Goal: Task Accomplishment & Management: Use online tool/utility

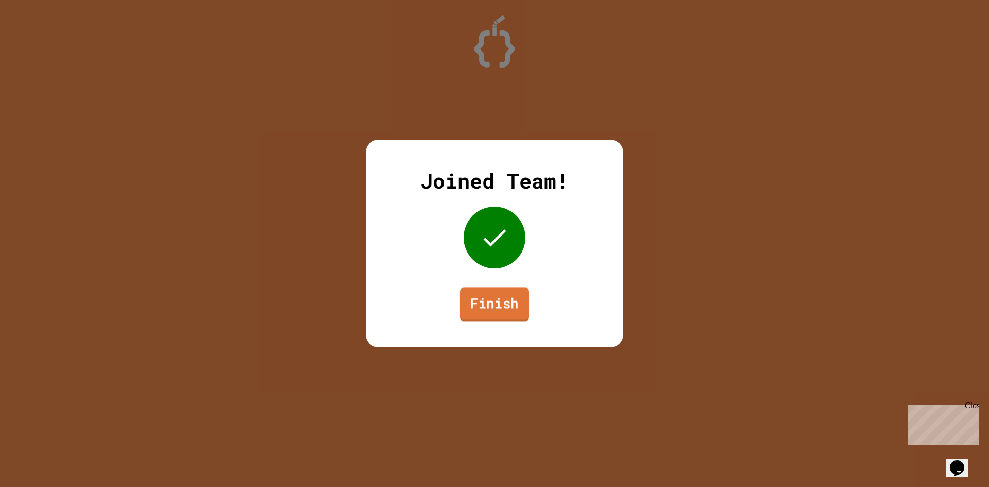
click at [504, 291] on link "Finish" at bounding box center [494, 304] width 69 height 34
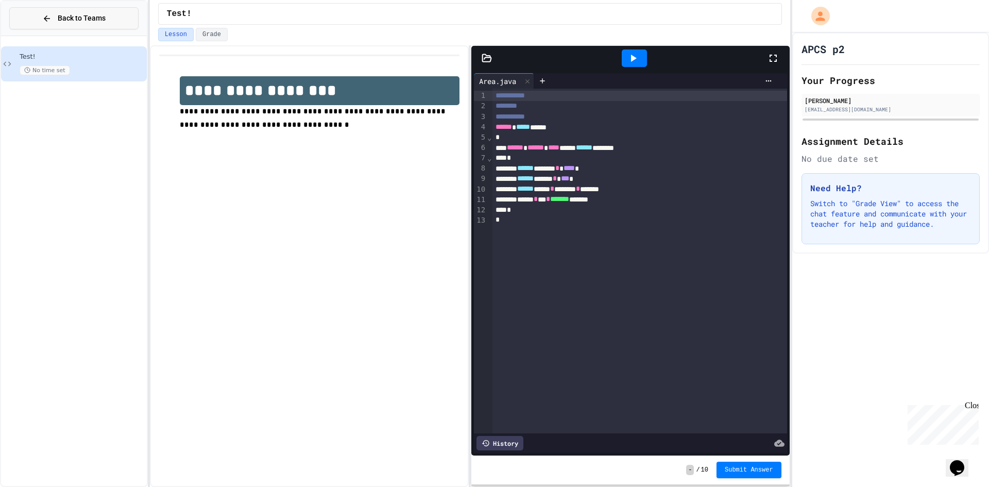
click at [110, 14] on button "Back to Teams" at bounding box center [73, 18] width 129 height 22
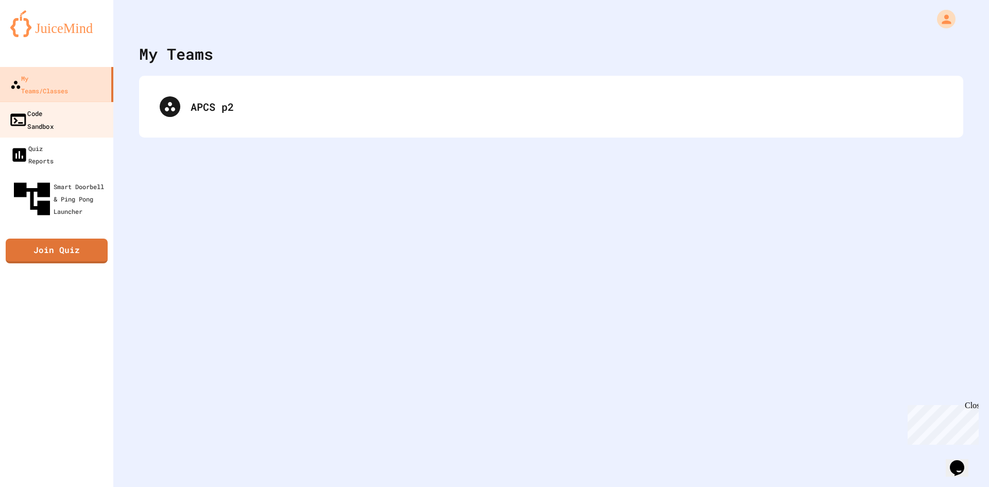
click at [89, 101] on link "Code Sandbox" at bounding box center [56, 119] width 117 height 36
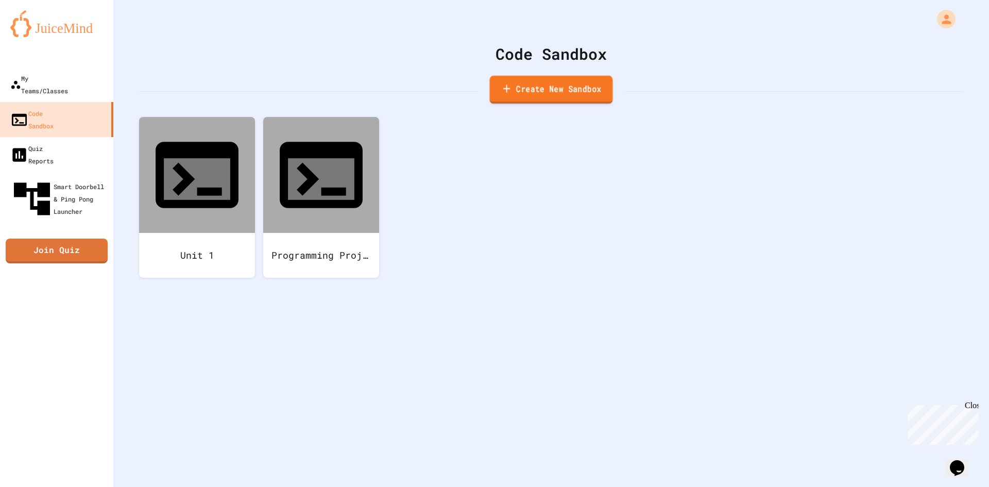
click at [507, 92] on icon at bounding box center [506, 88] width 11 height 13
drag, startPoint x: 463, startPoint y: 121, endPoint x: 307, endPoint y: 118, distance: 155.6
type input "**********"
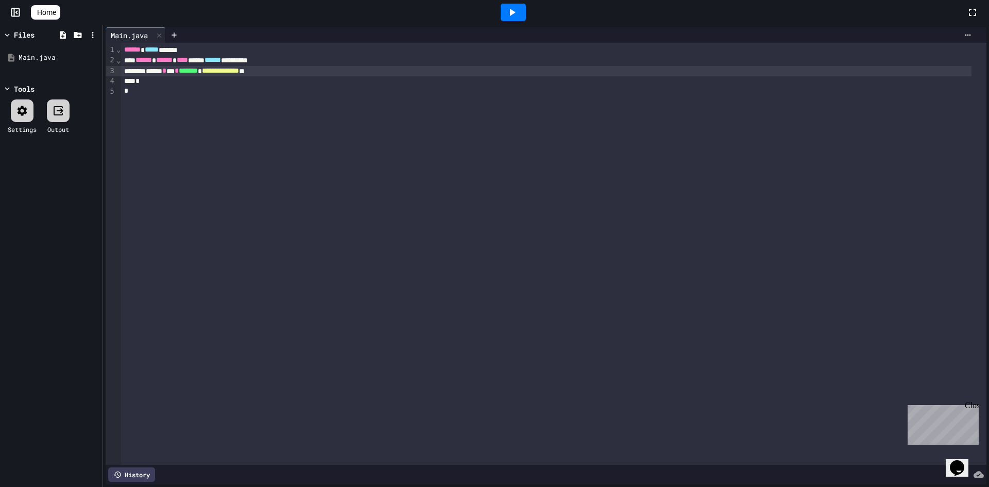
click at [198, 74] on span "*******" at bounding box center [188, 70] width 19 height 7
click at [91, 59] on icon at bounding box center [93, 57] width 9 height 9
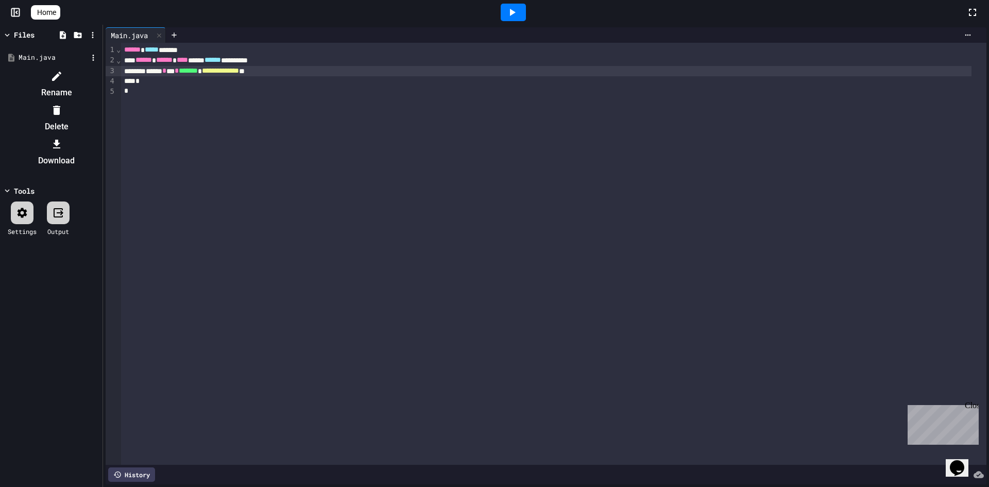
click at [63, 70] on icon at bounding box center [56, 76] width 12 height 12
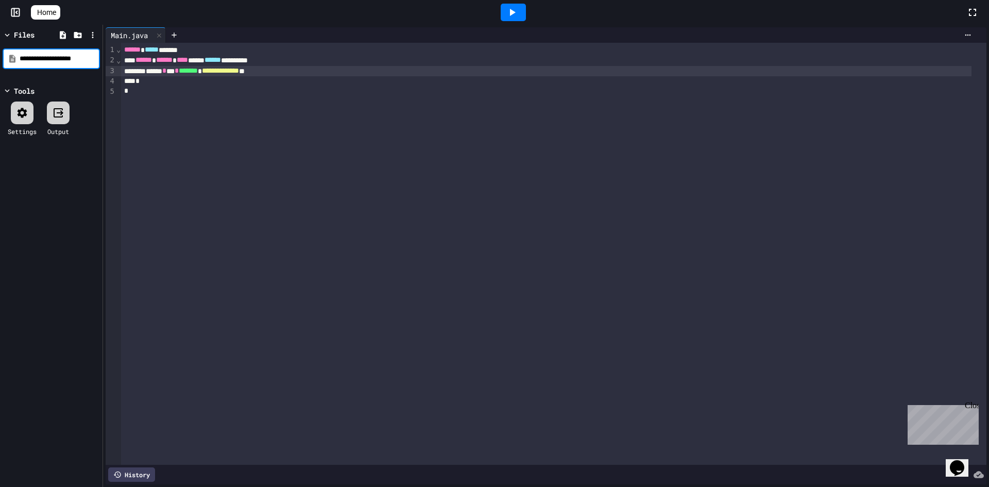
type input "**********"
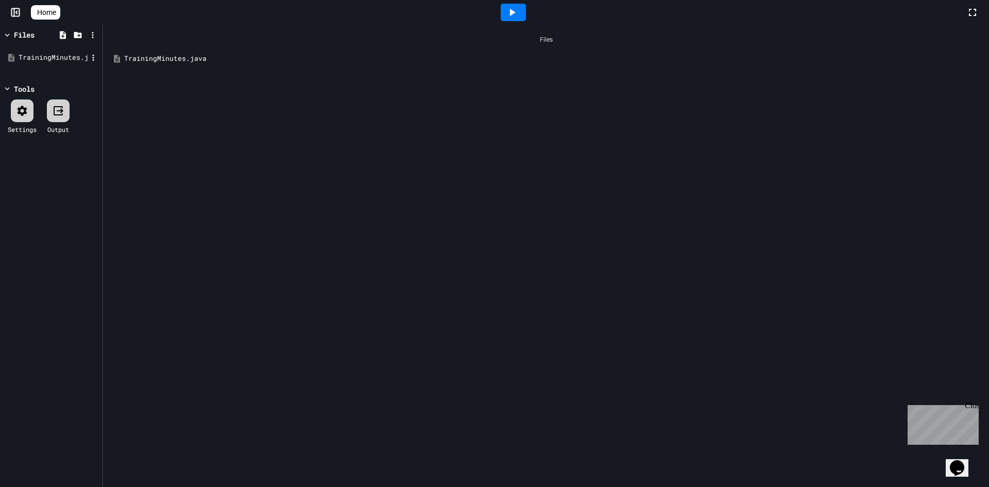
click at [82, 63] on div "TrainingMinutes.java" at bounding box center [51, 57] width 97 height 19
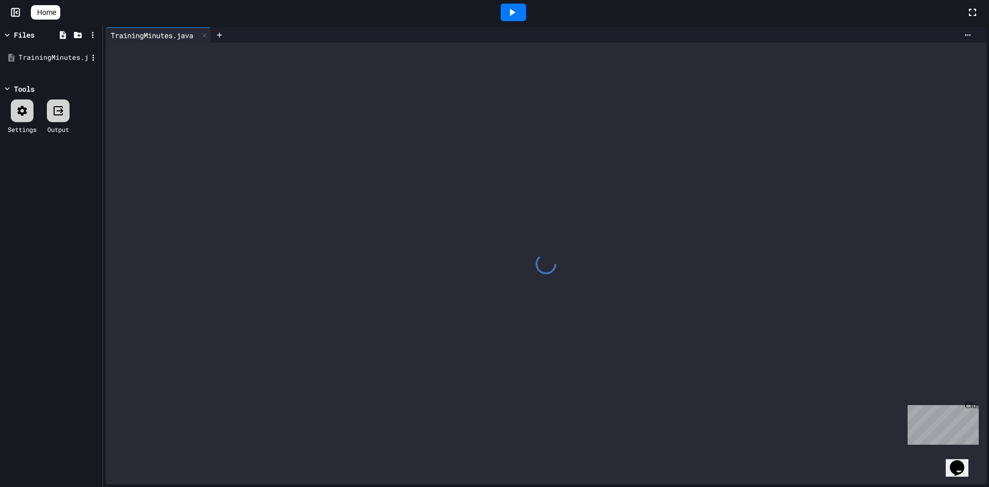
click at [67, 58] on div "TrainingMinutes.java" at bounding box center [53, 58] width 69 height 10
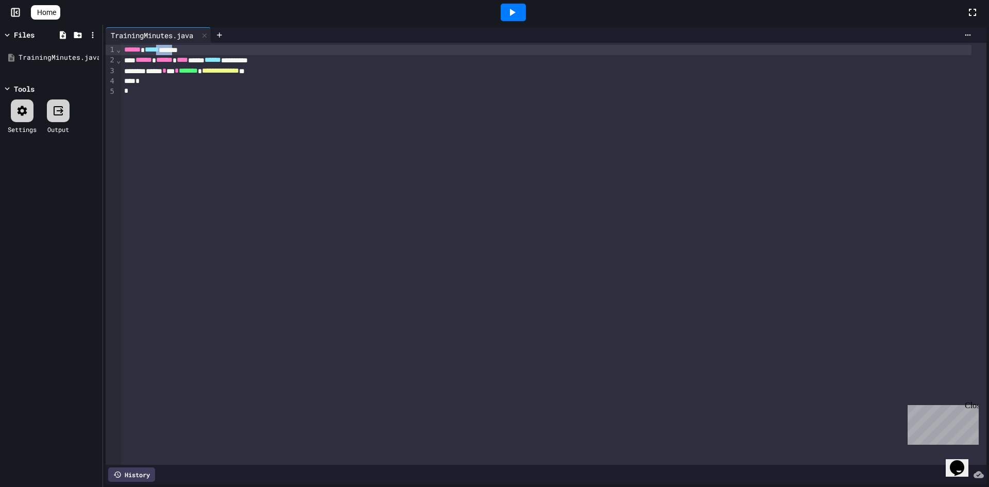
drag, startPoint x: 191, startPoint y: 50, endPoint x: 167, endPoint y: 51, distance: 23.7
click at [167, 51] on div "****** ***** ******" at bounding box center [546, 50] width 850 height 10
click at [173, 51] on div "****** ***** ******" at bounding box center [546, 50] width 850 height 10
drag, startPoint x: 190, startPoint y: 47, endPoint x: 180, endPoint y: 49, distance: 10.0
click at [180, 49] on div "****** ***** ******" at bounding box center [546, 50] width 850 height 10
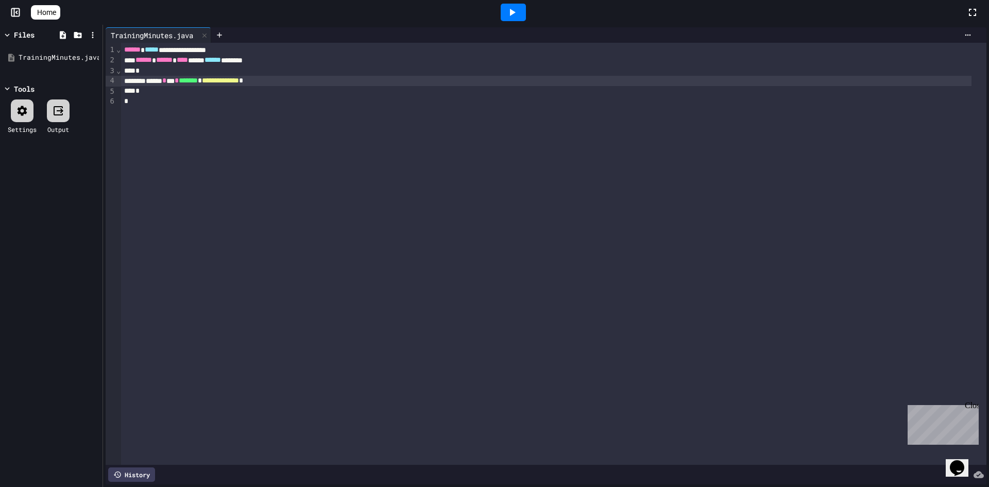
click at [513, 8] on icon at bounding box center [512, 12] width 12 height 12
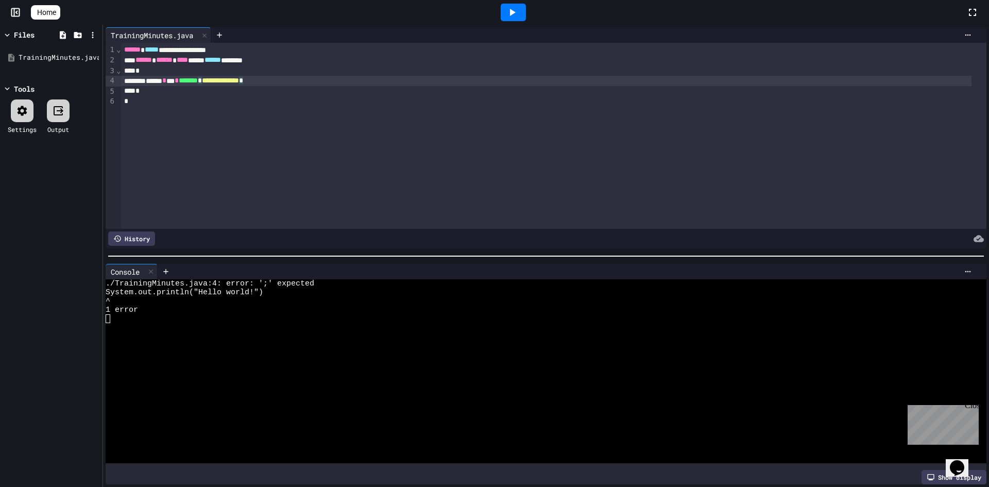
click at [300, 80] on div "**********" at bounding box center [546, 81] width 850 height 10
click at [518, 6] on icon at bounding box center [512, 12] width 12 height 12
click at [516, 14] on icon at bounding box center [513, 12] width 6 height 7
click at [526, 14] on div at bounding box center [513, 13] width 25 height 18
click at [521, 13] on div "Stop" at bounding box center [513, 13] width 48 height 20
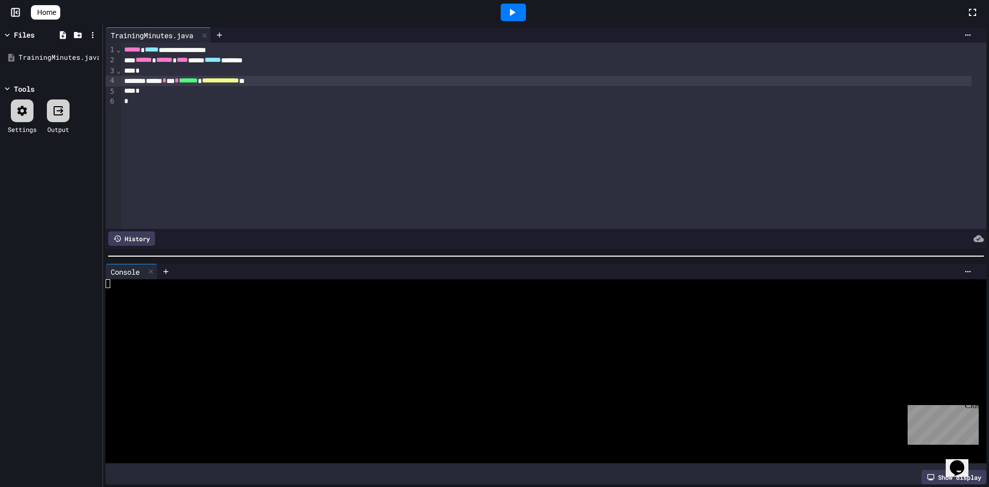
click at [518, 10] on icon at bounding box center [512, 12] width 12 height 12
click at [68, 54] on div "TrainingMinutes.java" at bounding box center [53, 58] width 69 height 10
click at [95, 57] on icon at bounding box center [93, 57] width 9 height 9
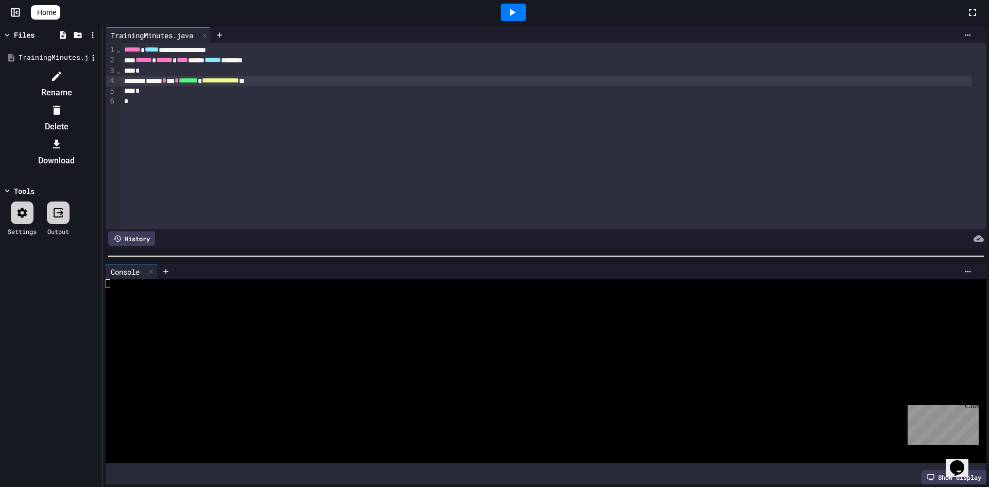
click at [66, 68] on div at bounding box center [51, 68] width 97 height 0
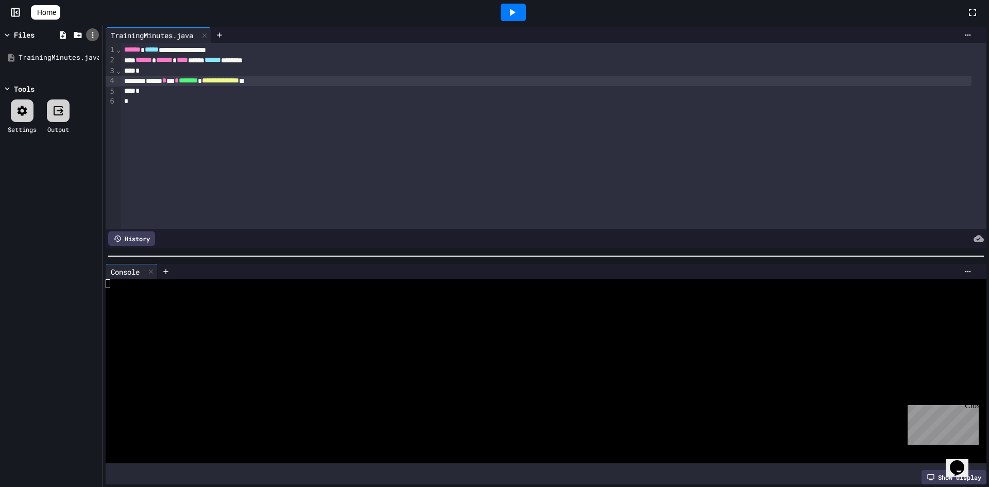
click at [93, 37] on icon at bounding box center [93, 35] width 2 height 6
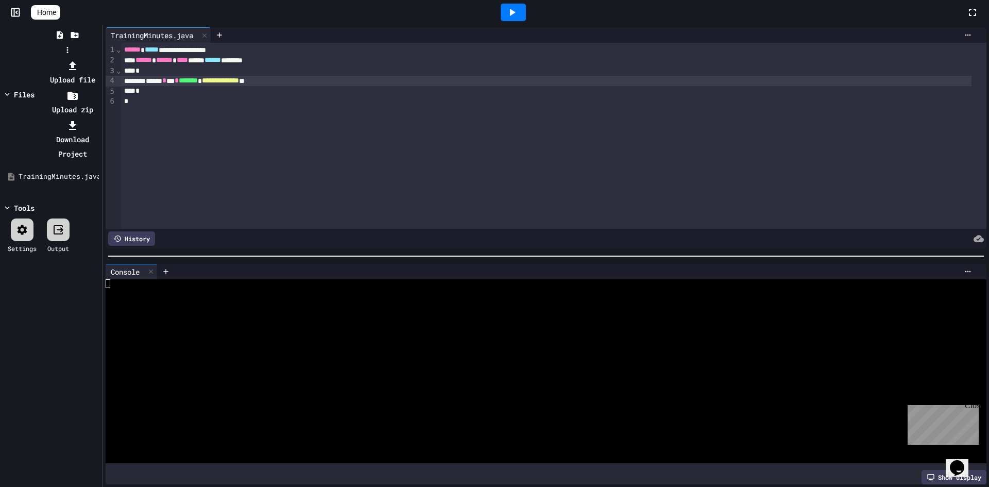
click at [72, 58] on div at bounding box center [67, 58] width 65 height 0
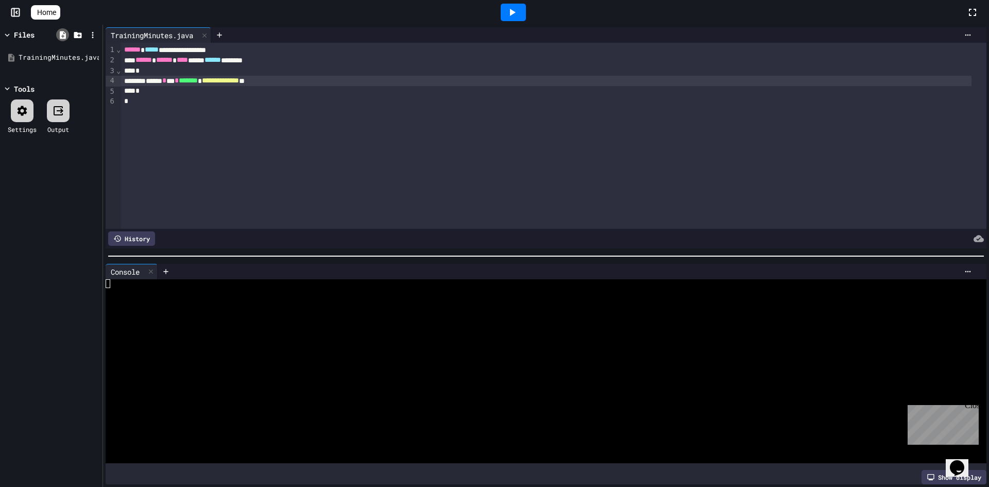
click at [60, 32] on icon at bounding box center [63, 35] width 6 height 8
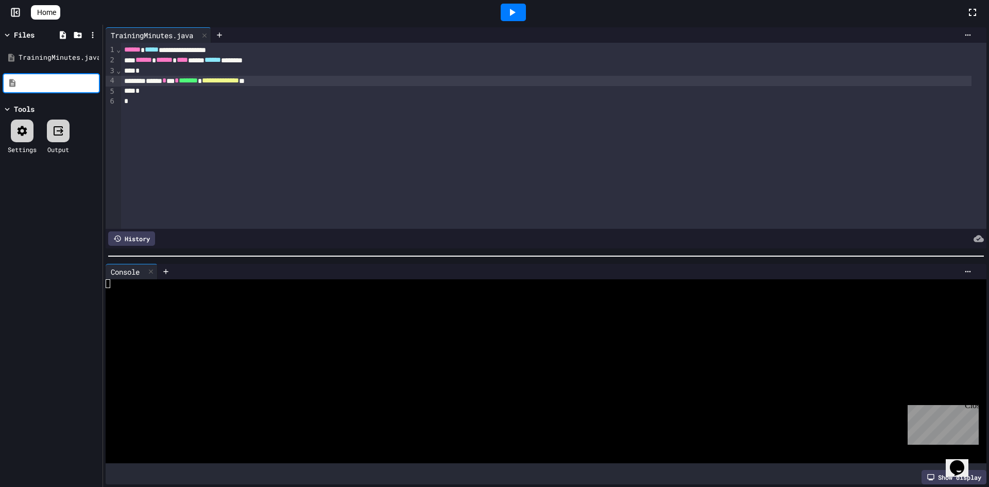
click at [72, 84] on input at bounding box center [59, 83] width 78 height 10
type input "**********"
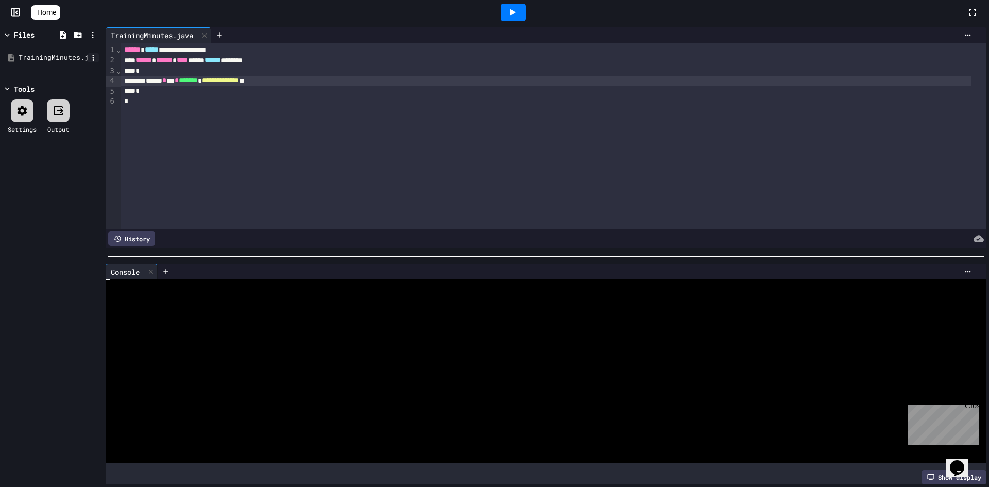
click at [91, 57] on icon at bounding box center [93, 57] width 9 height 9
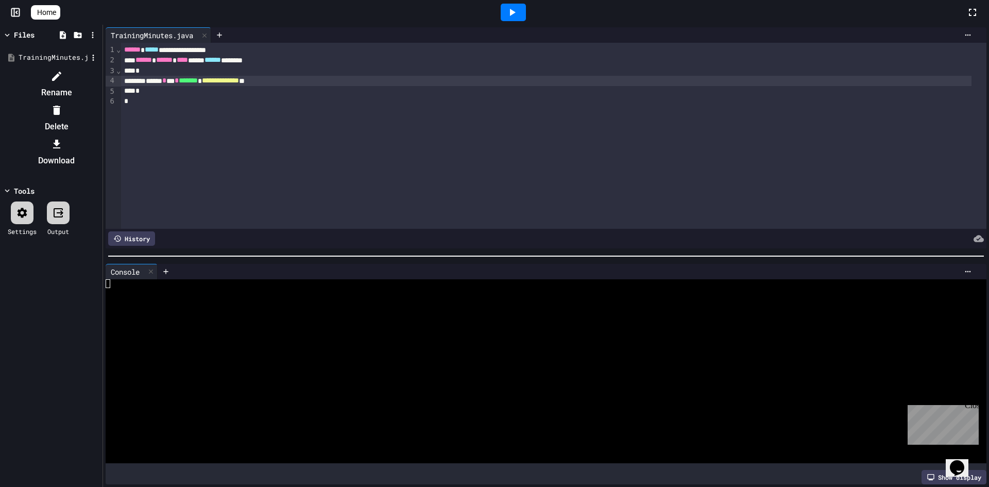
click at [100, 102] on li "Delete" at bounding box center [56, 118] width 87 height 33
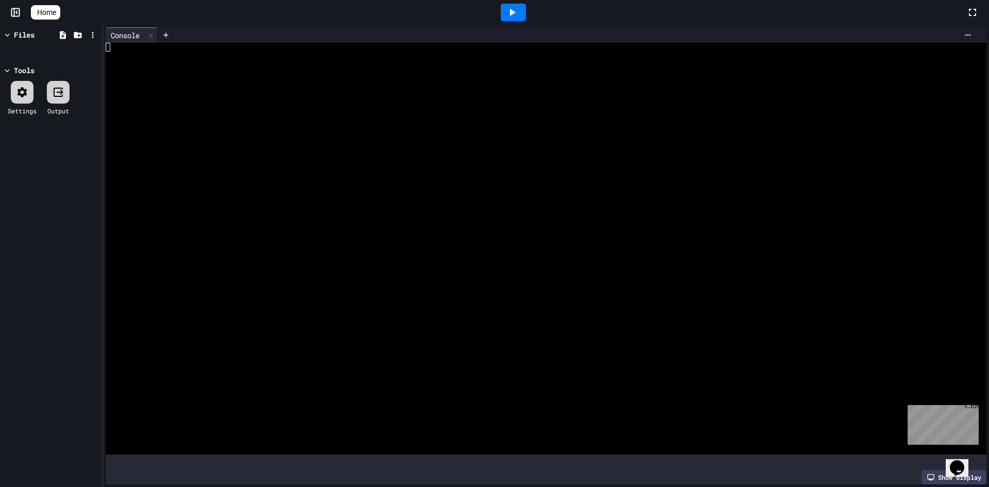
click at [116, 35] on div "Console" at bounding box center [125, 35] width 39 height 11
click at [151, 33] on icon at bounding box center [151, 35] width 4 height 4
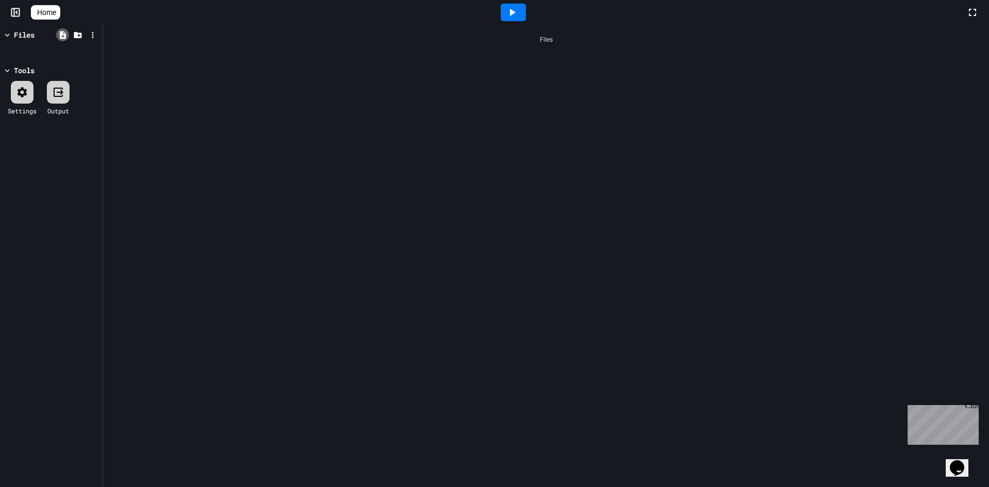
click at [64, 29] on div at bounding box center [62, 34] width 13 height 13
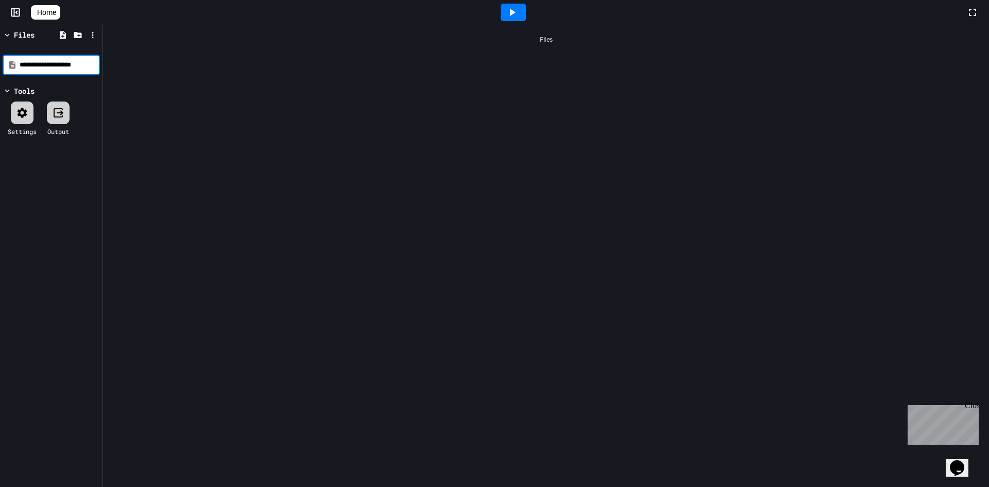
type input "**********"
click at [190, 56] on div "TrainingMinutes.java" at bounding box center [553, 59] width 859 height 10
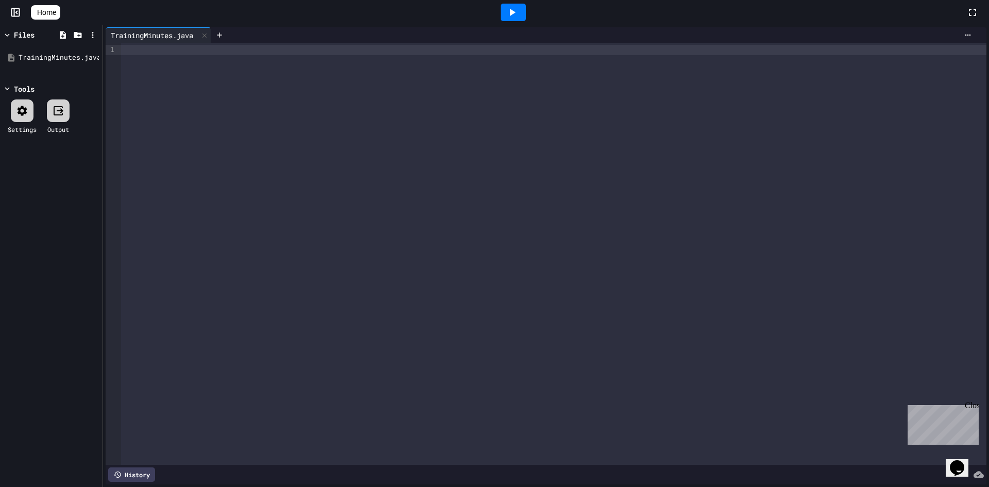
click at [23, 104] on div at bounding box center [22, 110] width 23 height 23
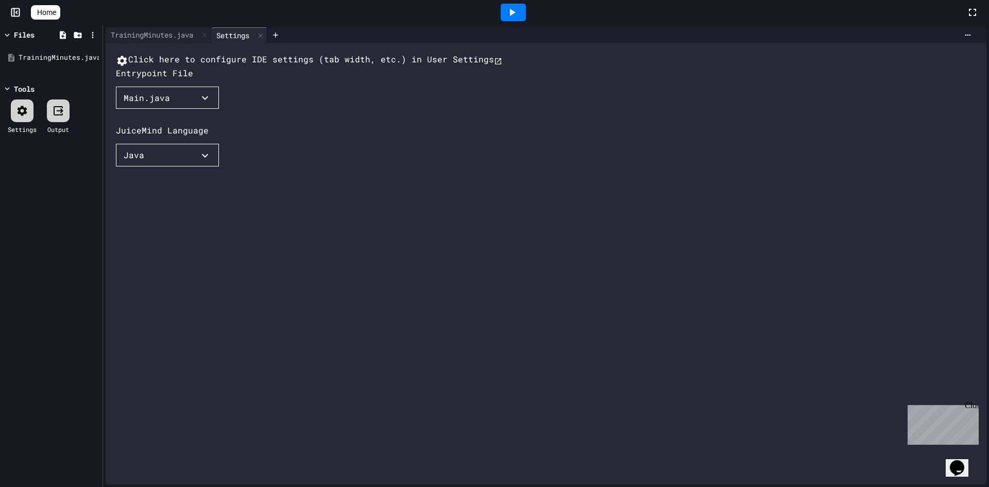
click at [202, 109] on button "Main.java" at bounding box center [167, 98] width 103 height 23
click at [177, 126] on li "TrainingMinutes.java" at bounding box center [177, 118] width 103 height 16
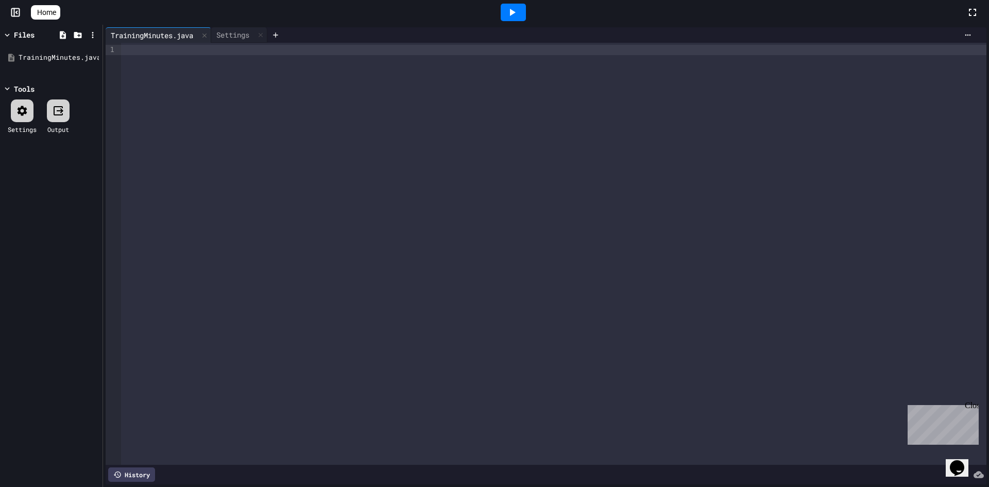
click at [215, 69] on div at bounding box center [553, 254] width 865 height 422
click at [231, 36] on div "Settings" at bounding box center [232, 34] width 43 height 11
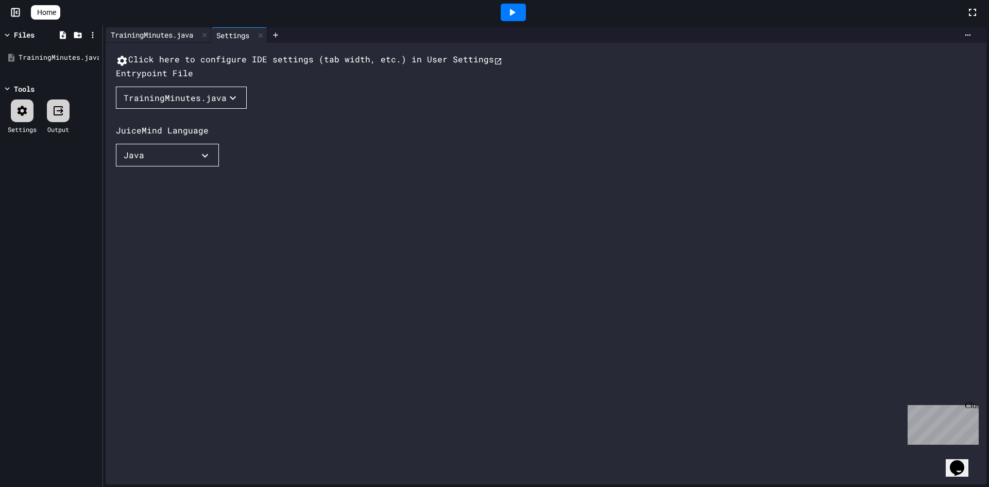
click at [156, 36] on div "TrainingMinutes.java" at bounding box center [152, 34] width 93 height 11
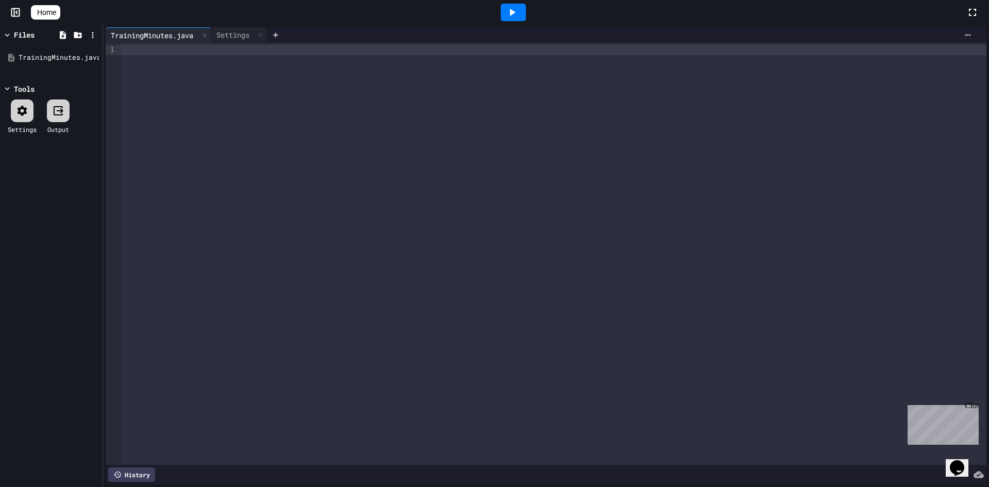
click at [199, 98] on div at bounding box center [553, 254] width 865 height 422
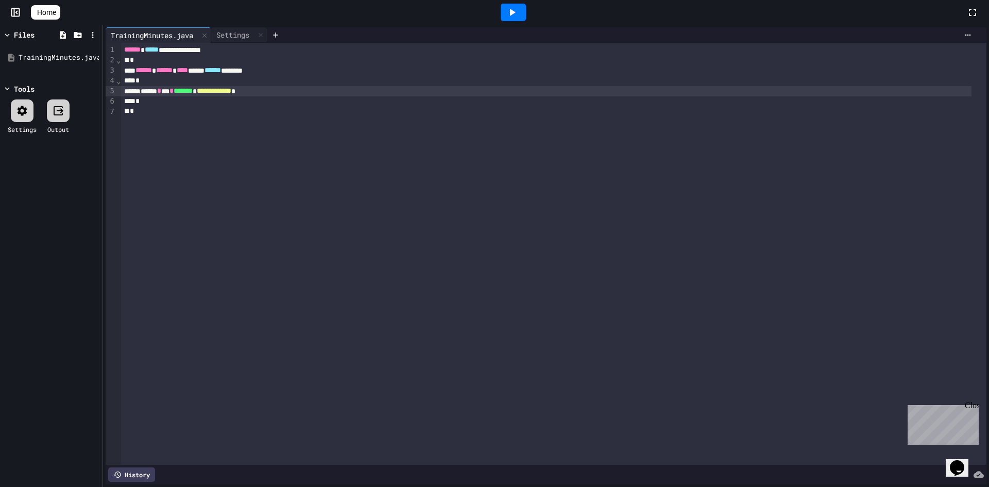
click at [505, 12] on div at bounding box center [514, 12] width 36 height 28
click at [514, 14] on icon at bounding box center [512, 12] width 12 height 12
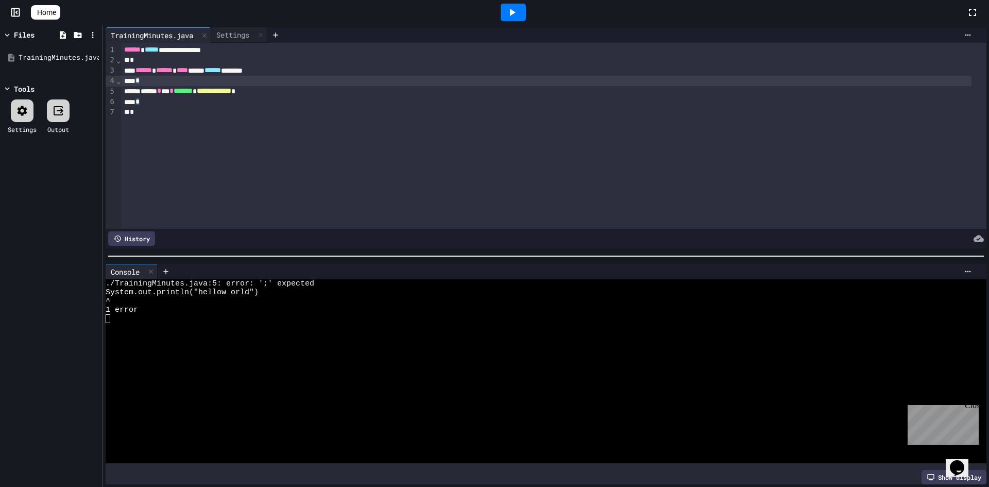
click at [306, 84] on div "*" at bounding box center [546, 81] width 850 height 10
click at [313, 96] on div "**********" at bounding box center [546, 91] width 850 height 10
click at [523, 9] on div at bounding box center [513, 13] width 25 height 18
drag, startPoint x: 291, startPoint y: 90, endPoint x: 156, endPoint y: 90, distance: 135.5
click at [150, 90] on div "**********" at bounding box center [546, 91] width 850 height 10
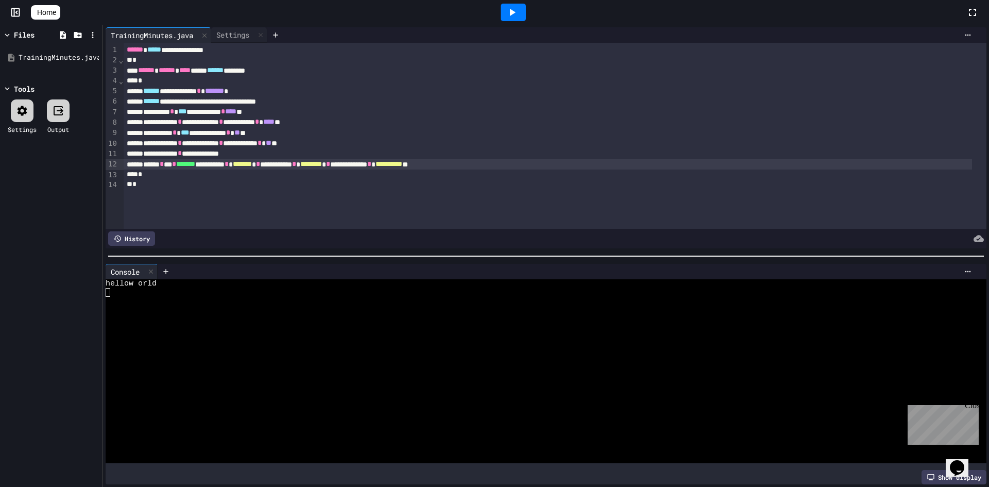
click at [518, 18] on icon at bounding box center [512, 12] width 12 height 12
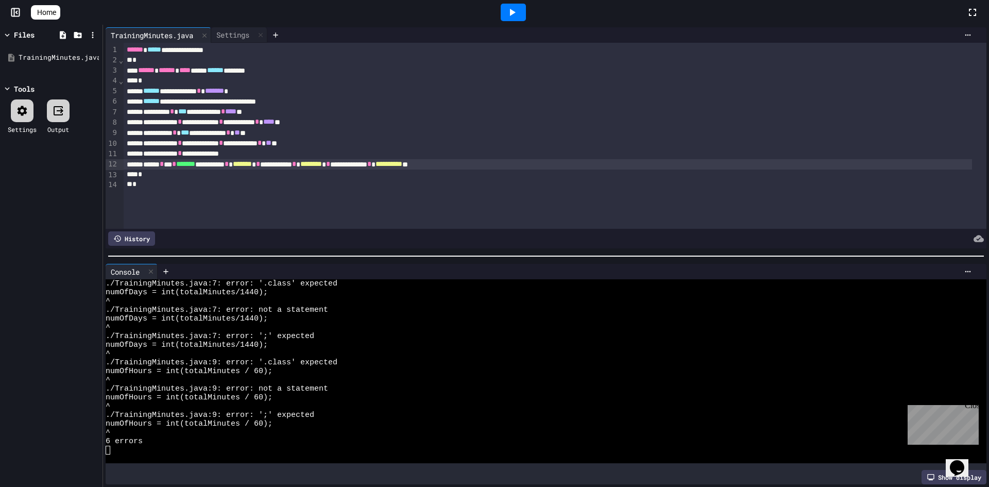
click at [514, 17] on icon at bounding box center [512, 12] width 12 height 12
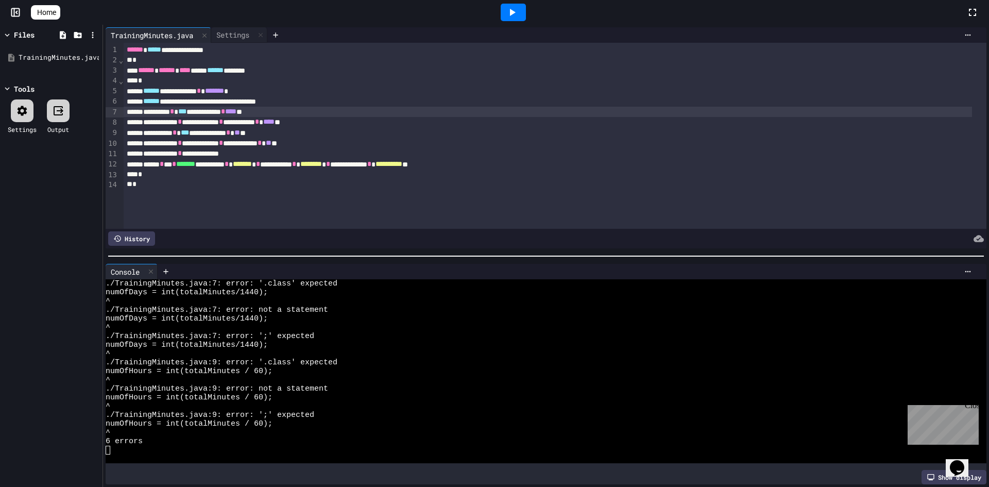
click at [197, 112] on div "**********" at bounding box center [548, 112] width 848 height 10
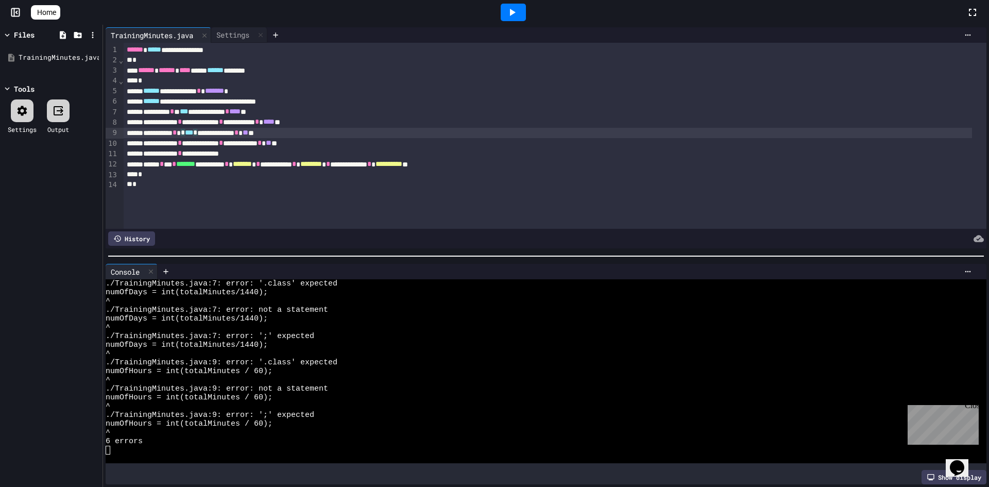
click at [526, 10] on div at bounding box center [513, 13] width 25 height 18
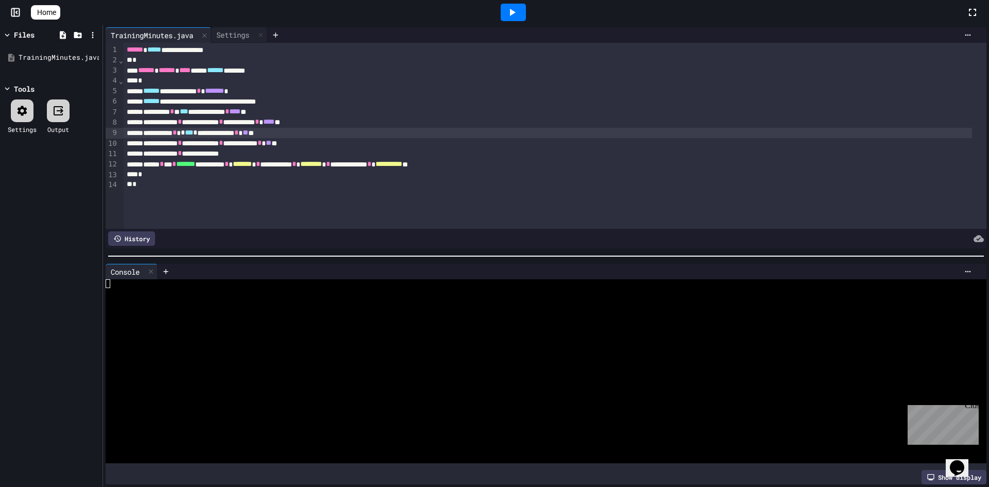
click at [519, 5] on div at bounding box center [513, 13] width 25 height 18
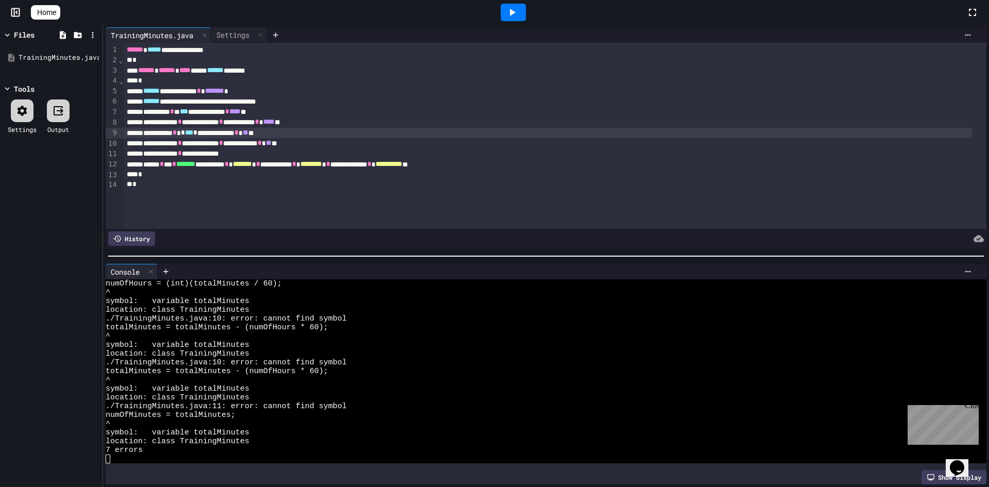
click at [979, 365] on div "Console WWWWWWWWWWWWWWWWWWWWWWWWWWWWWWWW numOfHours = (int)(totalMinutes / 60);…" at bounding box center [546, 374] width 886 height 226
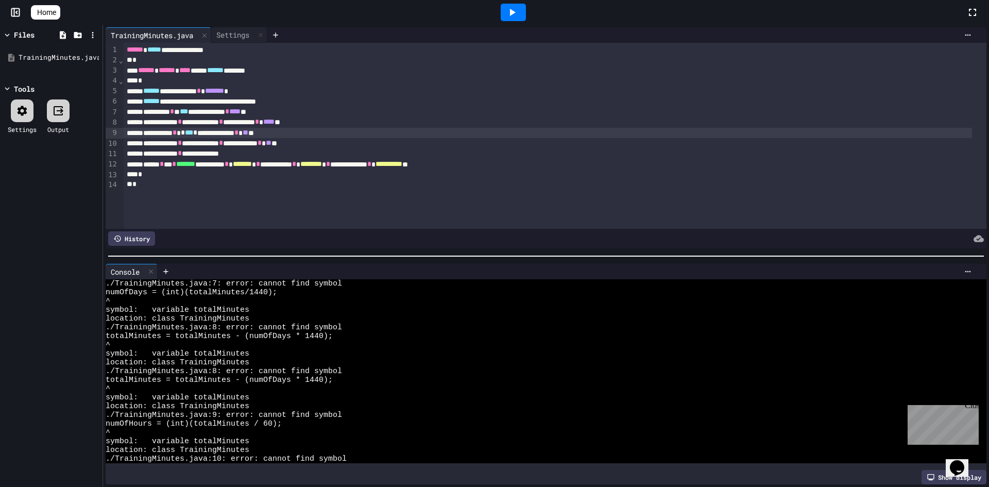
scroll to position [0, 0]
click at [182, 93] on div "**********" at bounding box center [548, 91] width 848 height 10
click at [504, 6] on div at bounding box center [514, 12] width 36 height 28
click at [514, 10] on icon at bounding box center [512, 12] width 12 height 12
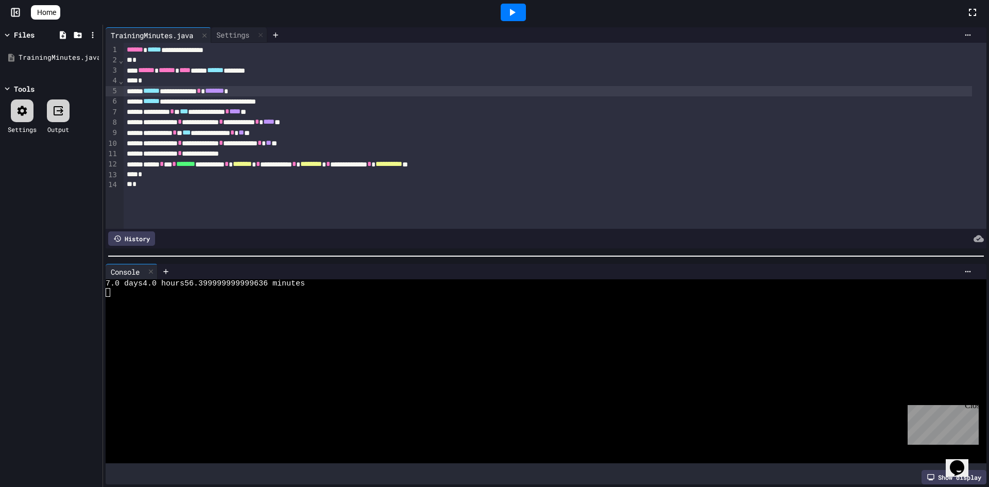
click at [313, 141] on div "**********" at bounding box center [548, 143] width 848 height 10
click at [252, 163] on span "*******" at bounding box center [242, 163] width 19 height 7
click at [252, 164] on span "*******" at bounding box center [242, 163] width 19 height 7
click at [325, 164] on span "********" at bounding box center [314, 163] width 22 height 7
click at [407, 167] on span "**********" at bounding box center [394, 163] width 27 height 7
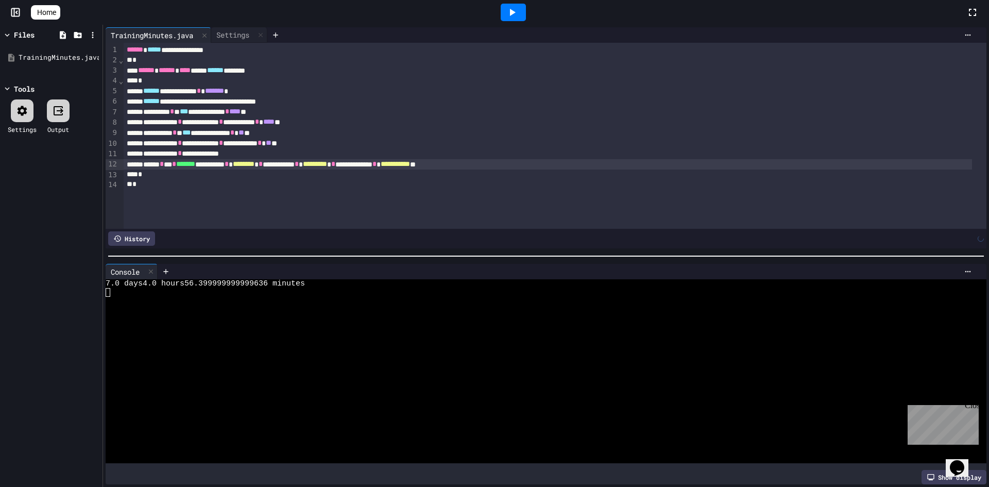
click at [523, 19] on div at bounding box center [513, 13] width 25 height 18
click at [518, 5] on div at bounding box center [513, 13] width 25 height 18
click at [518, 5] on div "Stop" at bounding box center [513, 13] width 48 height 20
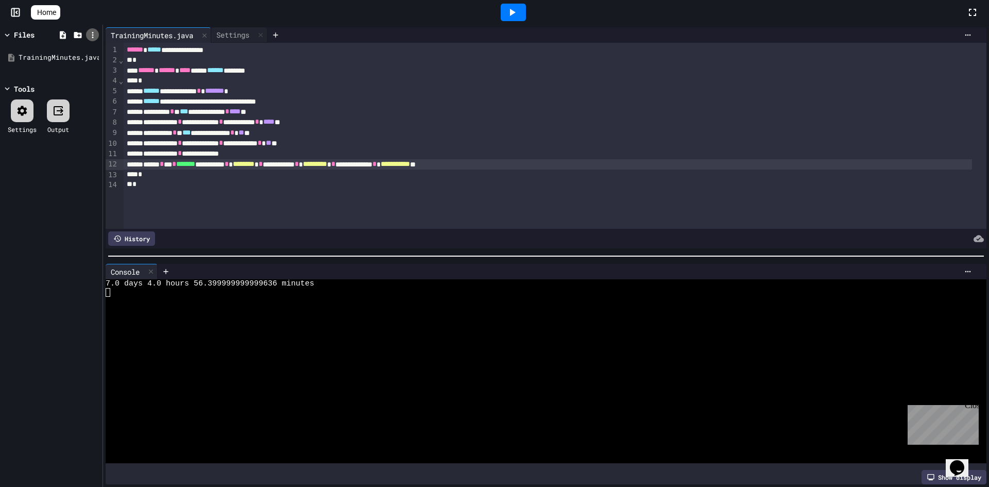
click at [91, 30] on icon at bounding box center [92, 34] width 9 height 9
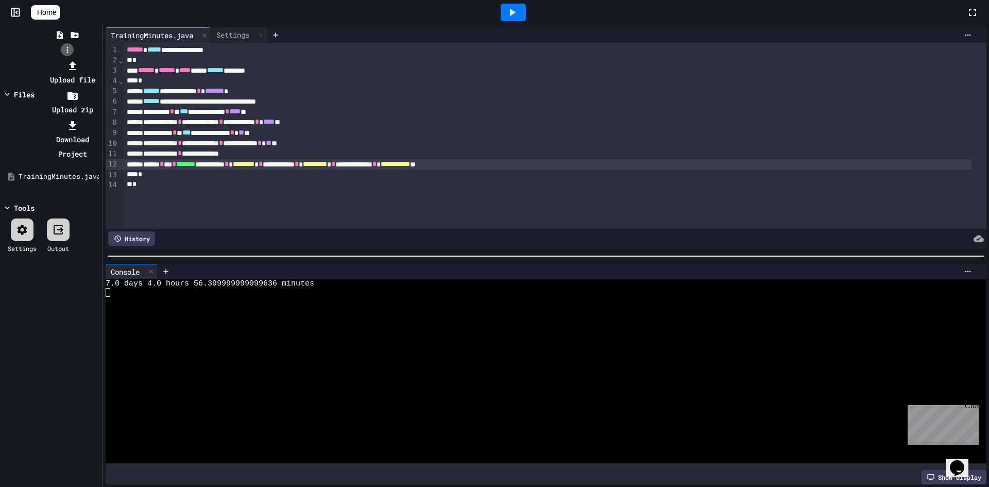
click at [91, 58] on div at bounding box center [67, 58] width 65 height 0
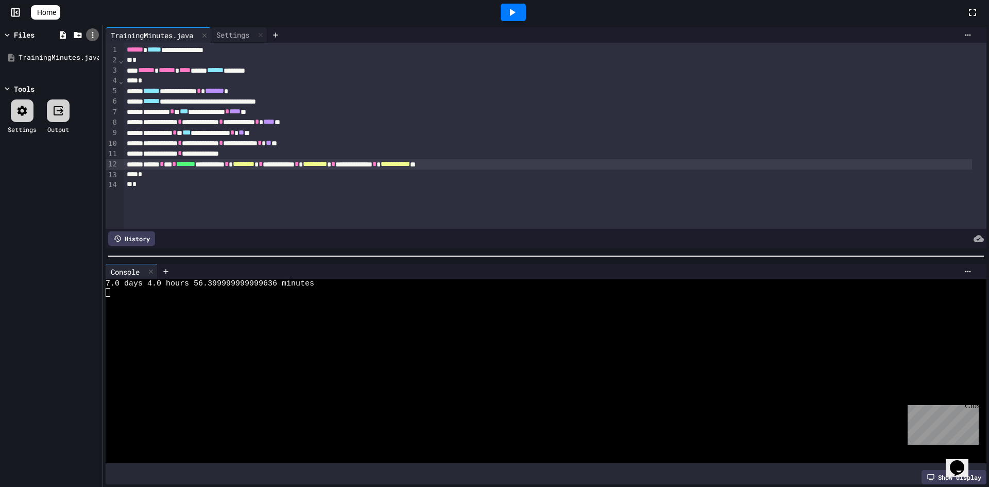
click at [91, 30] on icon at bounding box center [92, 34] width 9 height 9
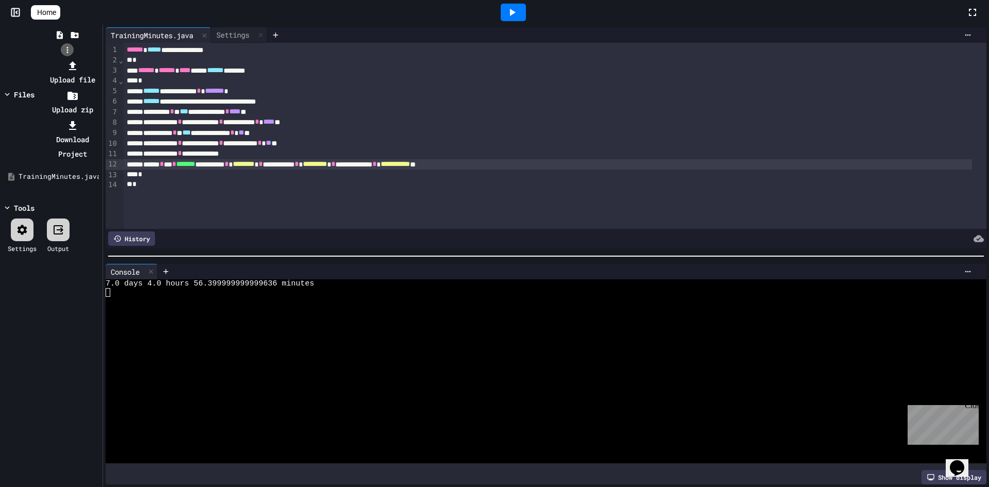
click at [91, 58] on div at bounding box center [67, 58] width 65 height 0
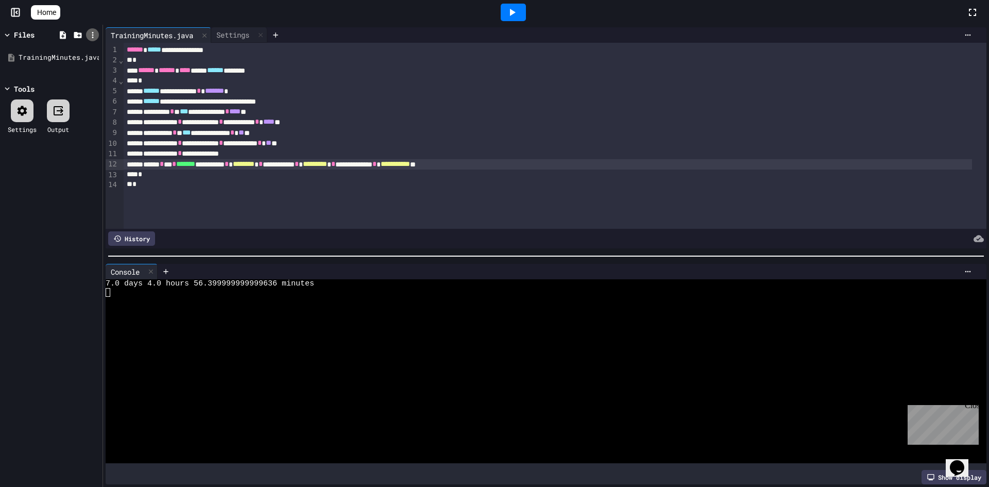
click at [91, 30] on icon at bounding box center [92, 34] width 9 height 9
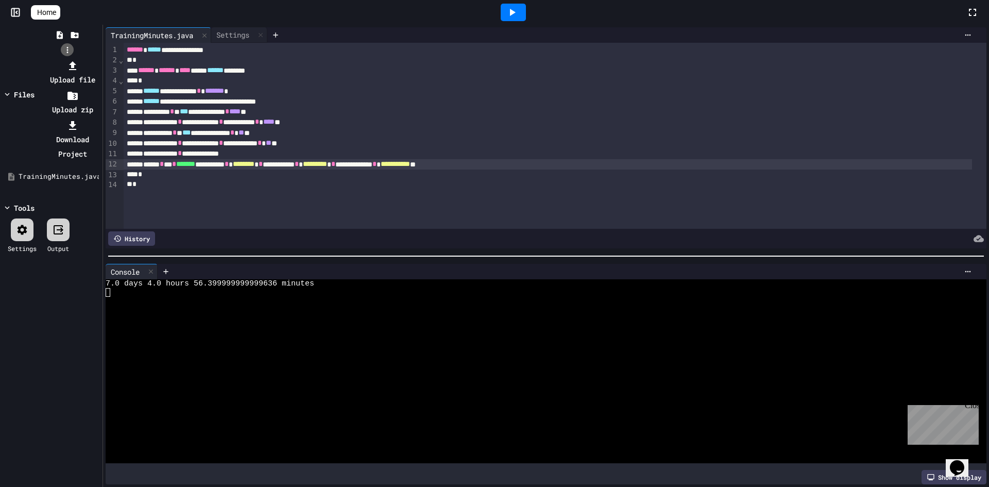
click at [91, 58] on div at bounding box center [67, 58] width 65 height 0
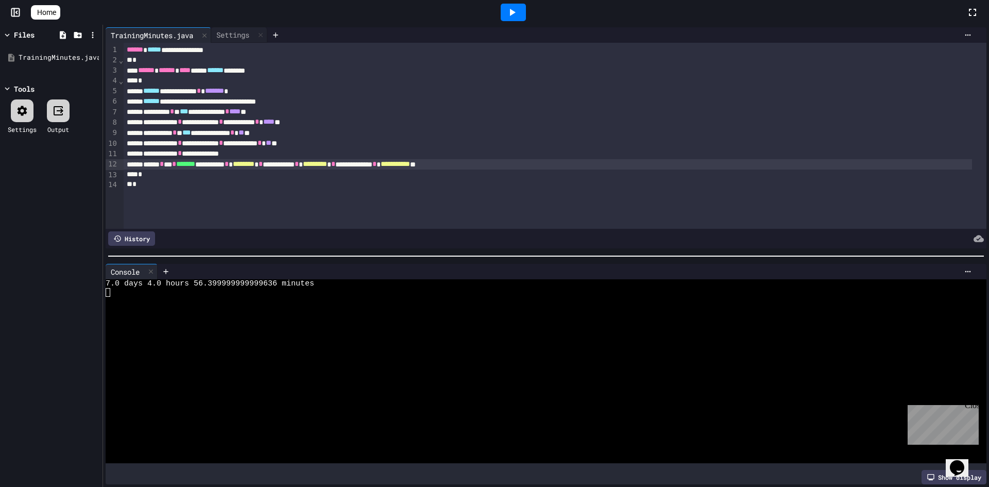
click at [445, 94] on div "**********" at bounding box center [548, 91] width 848 height 10
click at [442, 88] on div "**********" at bounding box center [555, 136] width 863 height 186
click at [431, 84] on div "*" at bounding box center [548, 81] width 848 height 10
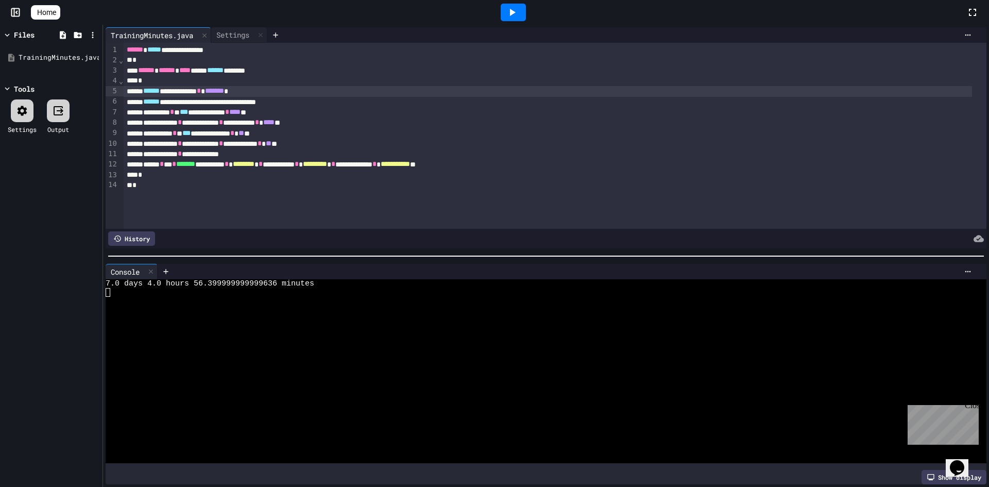
click at [429, 93] on div "**********" at bounding box center [548, 91] width 848 height 10
click at [424, 92] on div "**********" at bounding box center [548, 91] width 848 height 10
click at [426, 96] on div "**********" at bounding box center [548, 101] width 848 height 10
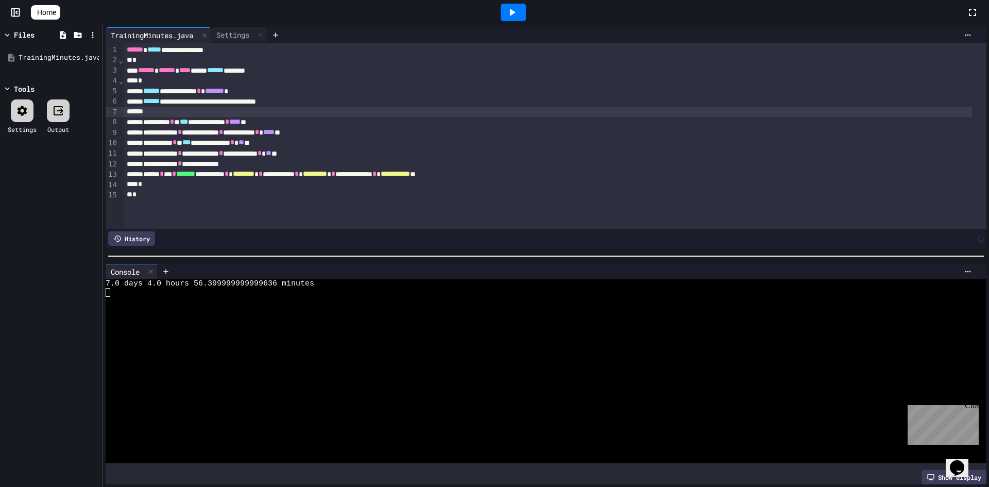
click at [367, 162] on div "**********" at bounding box center [548, 164] width 848 height 10
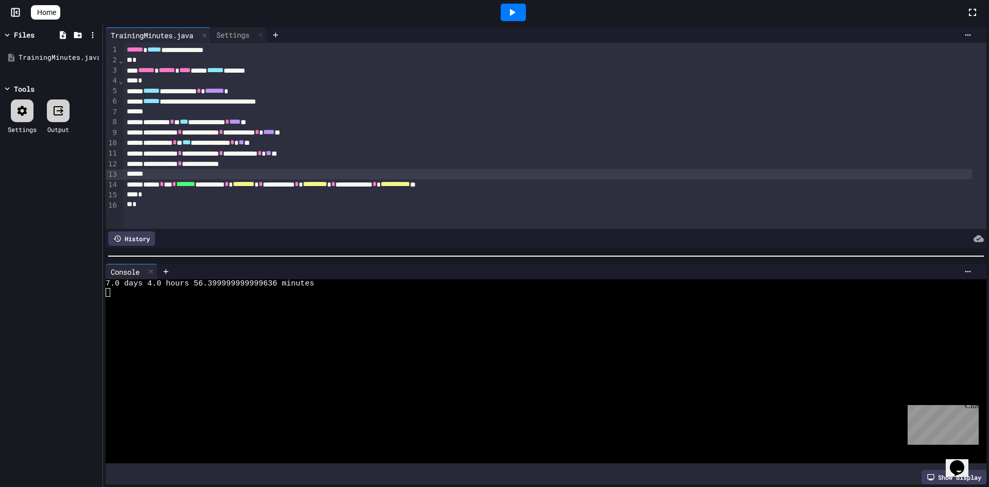
click at [71, 36] on div at bounding box center [77, 34] width 13 height 13
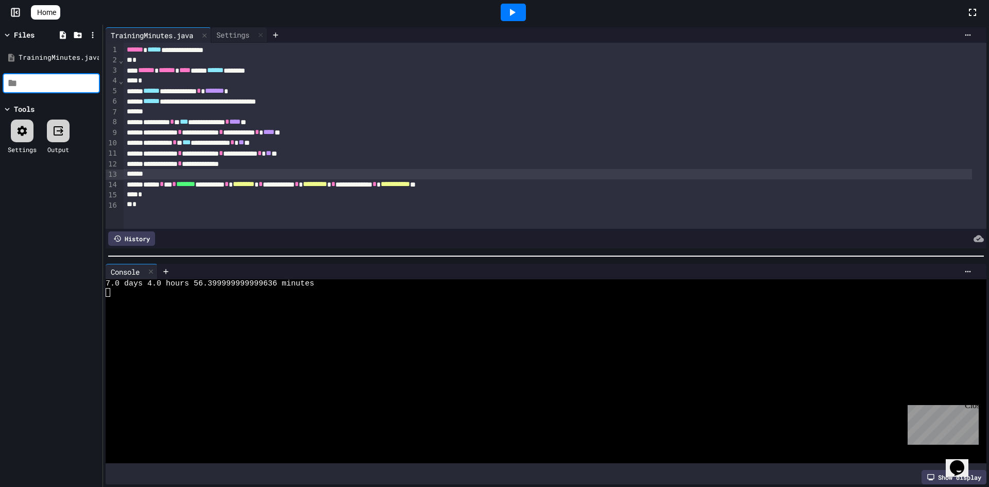
click at [52, 79] on input at bounding box center [59, 83] width 78 height 10
type input "**********"
click at [91, 54] on icon at bounding box center [93, 57] width 9 height 9
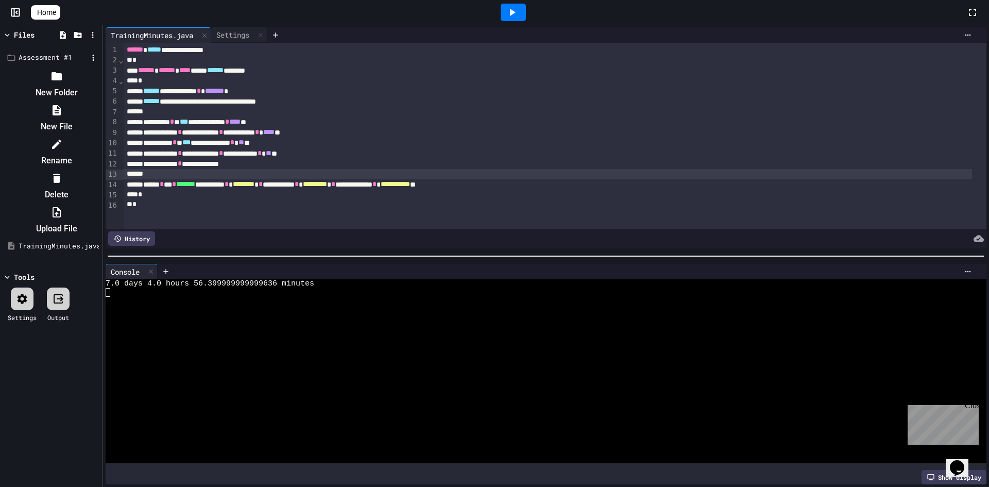
click at [42, 68] on div at bounding box center [51, 68] width 97 height 0
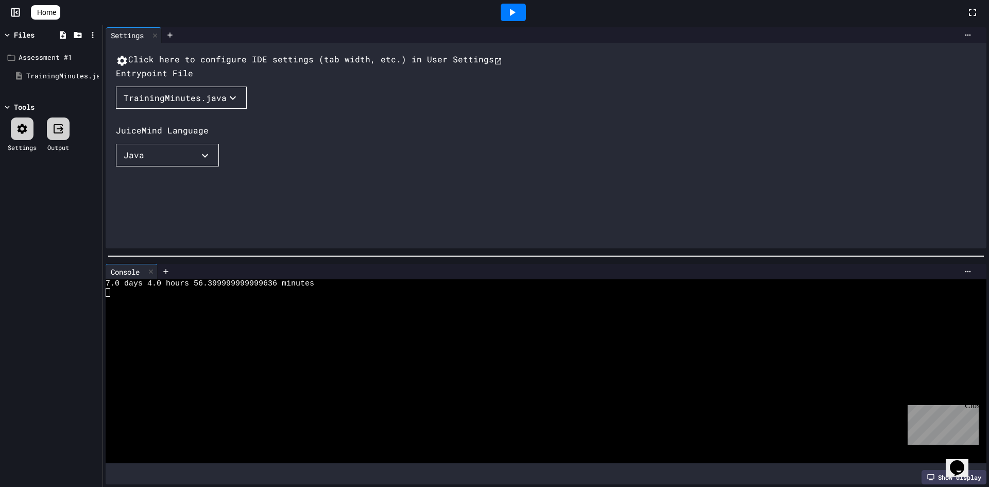
click at [185, 109] on button "TrainingMinutes.java" at bounding box center [181, 98] width 131 height 23
click at [180, 126] on li "Assessment #1/TrainingMinutes.java" at bounding box center [213, 118] width 175 height 16
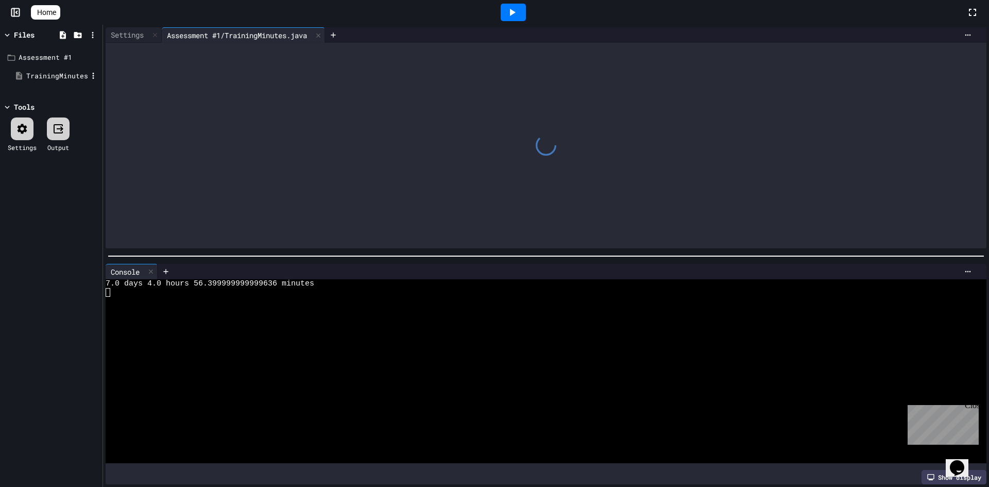
click at [54, 72] on div "TrainingMinutes.java" at bounding box center [56, 76] width 61 height 10
click at [94, 56] on icon at bounding box center [93, 57] width 9 height 9
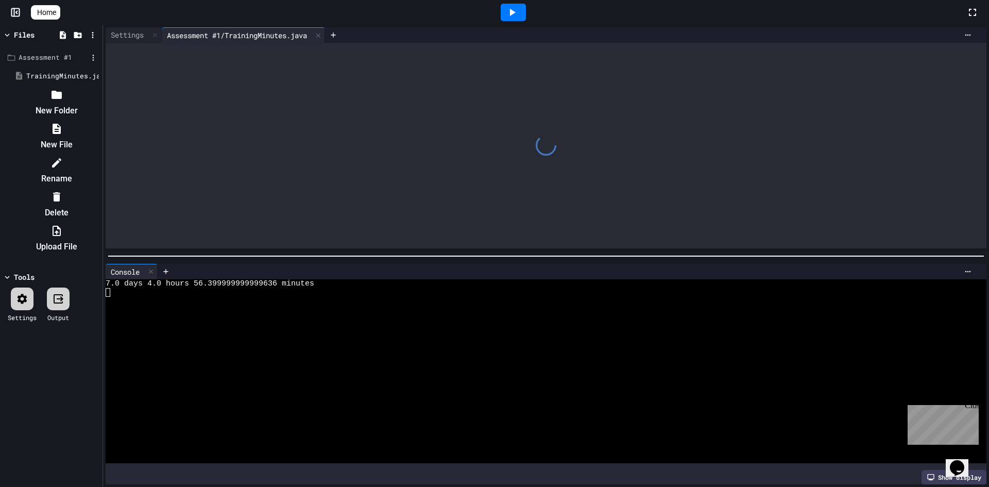
click at [94, 86] on div at bounding box center [51, 86] width 97 height 0
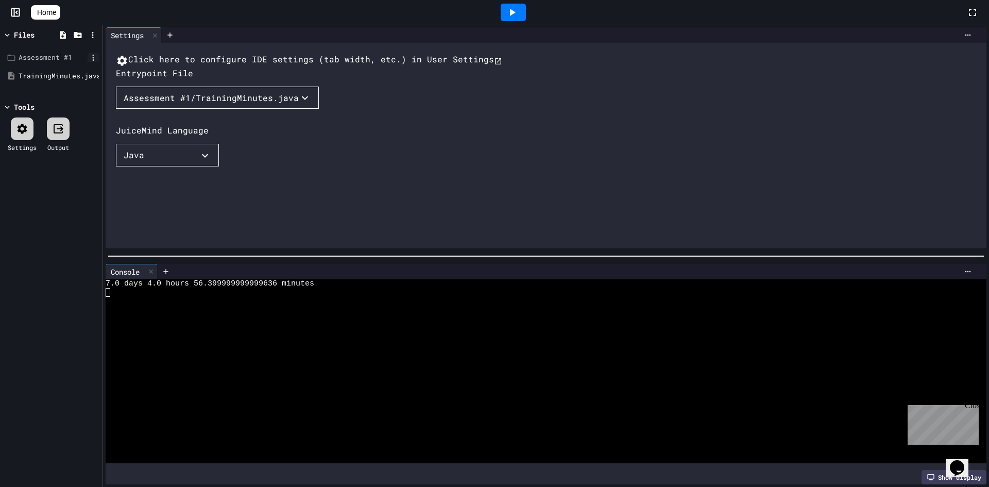
click at [91, 57] on icon at bounding box center [93, 57] width 9 height 9
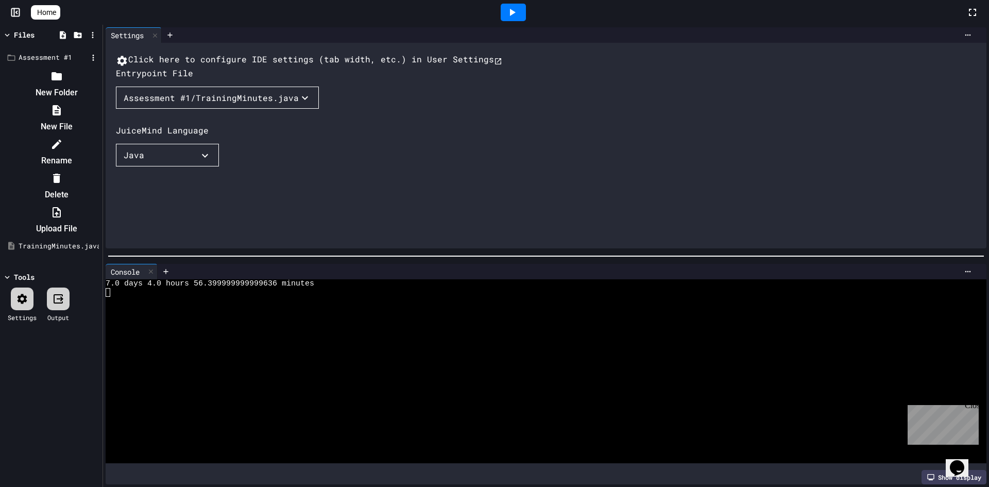
click at [100, 170] on div at bounding box center [56, 178] width 87 height 16
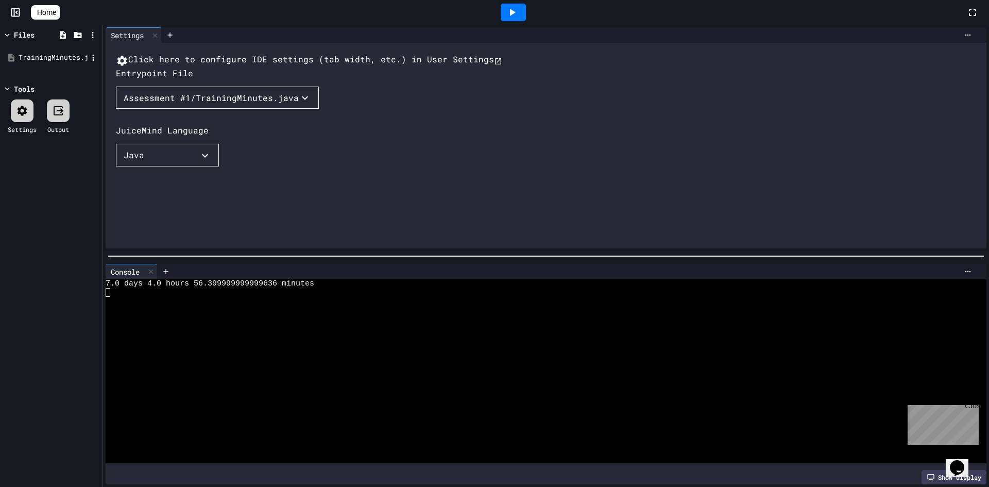
click at [55, 56] on div "TrainingMinutes.java" at bounding box center [53, 58] width 69 height 10
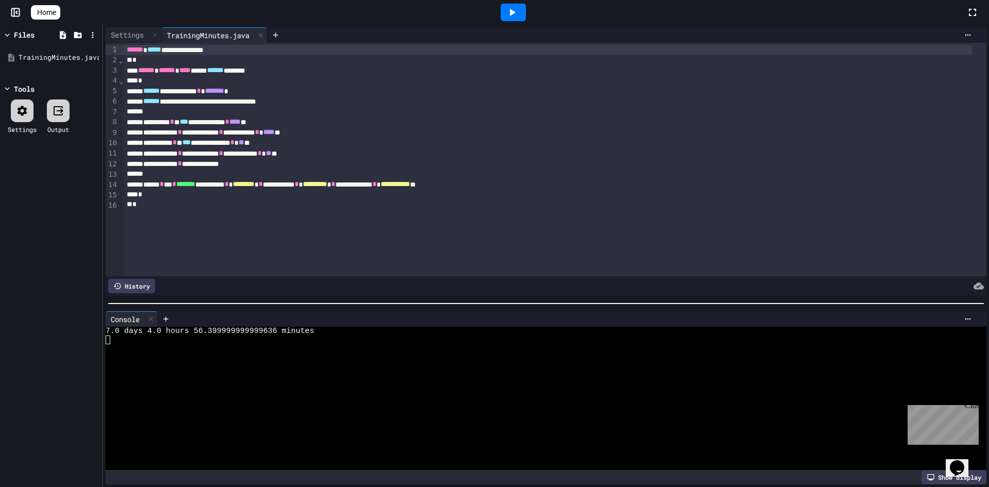
click at [472, 303] on div at bounding box center [546, 303] width 886 height 10
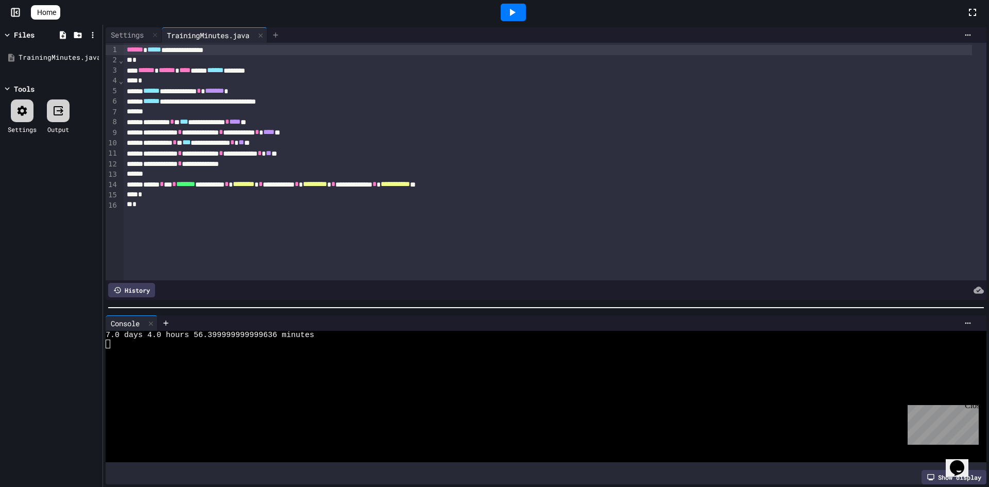
click at [278, 34] on icon at bounding box center [275, 35] width 8 height 8
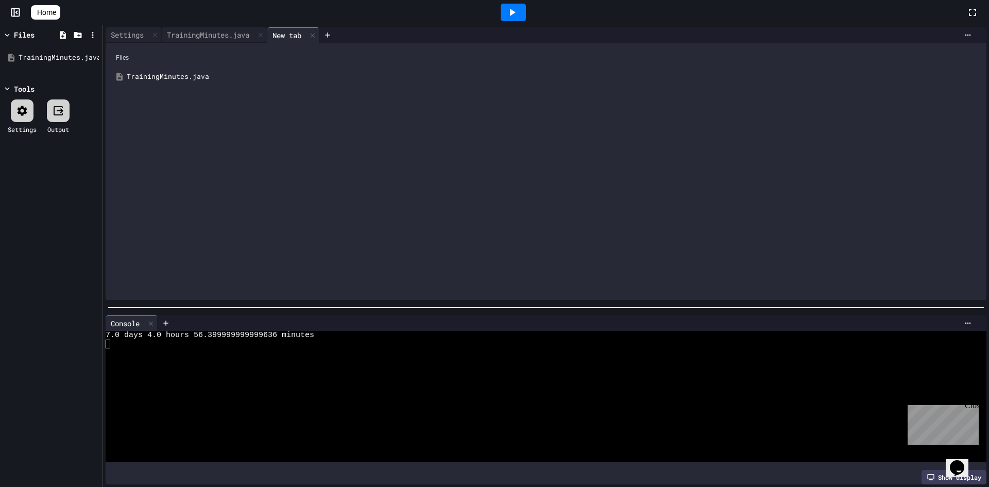
click at [233, 80] on div "TrainingMinutes.java" at bounding box center [554, 77] width 854 height 10
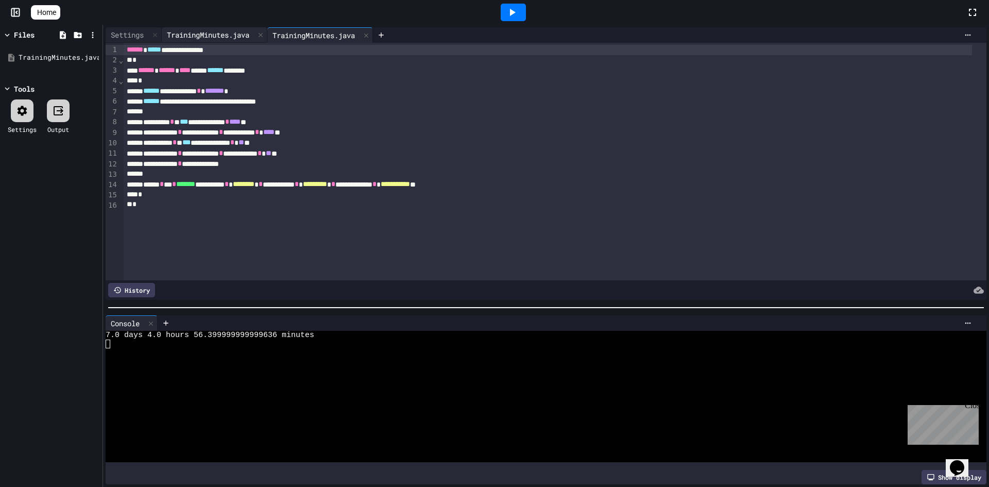
click at [220, 28] on div "TrainingMinutes.java" at bounding box center [215, 34] width 106 height 15
click at [305, 38] on div "TrainingMinutes.java" at bounding box center [313, 34] width 93 height 11
click at [551, 173] on div at bounding box center [548, 174] width 848 height 10
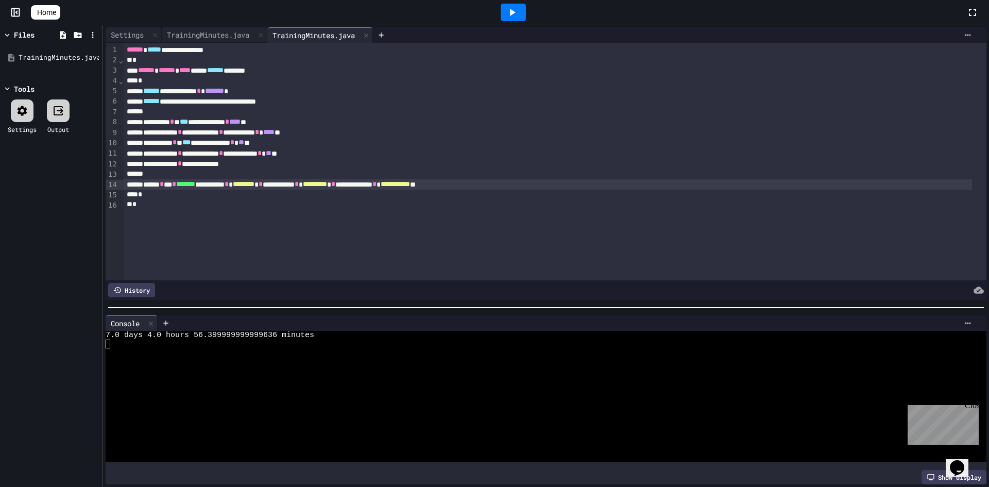
click at [546, 183] on div "**********" at bounding box center [548, 184] width 848 height 10
click at [244, 40] on div "TrainingMinutes.java" at bounding box center [215, 34] width 106 height 15
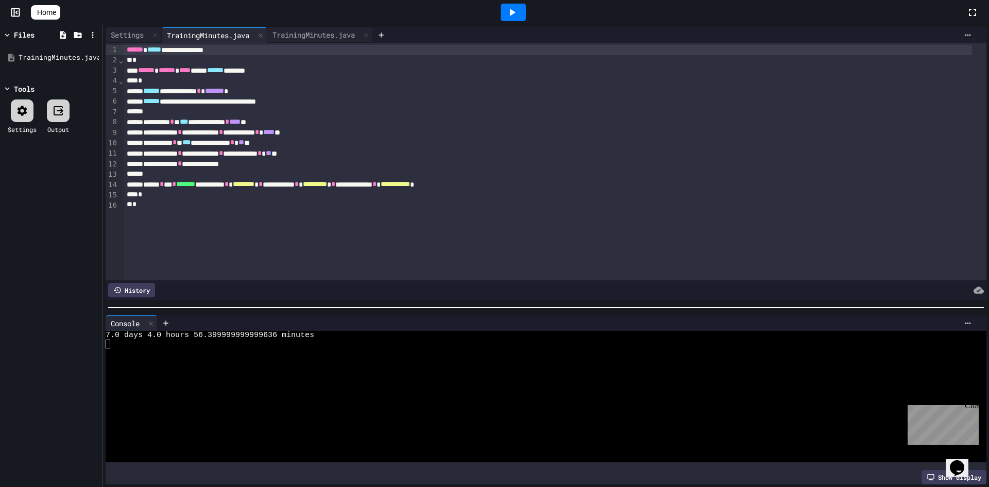
click at [514, 11] on icon at bounding box center [512, 12] width 12 height 12
click at [518, 7] on icon at bounding box center [512, 12] width 12 height 12
click at [739, 27] on div "Connection error: Failed to construct 'WebSocket': The URL contains a fragment …" at bounding box center [494, 29] width 989 height 58
click at [21, 45] on icon "Close" at bounding box center [16, 50] width 10 height 10
click at [370, 32] on icon at bounding box center [366, 34] width 7 height 7
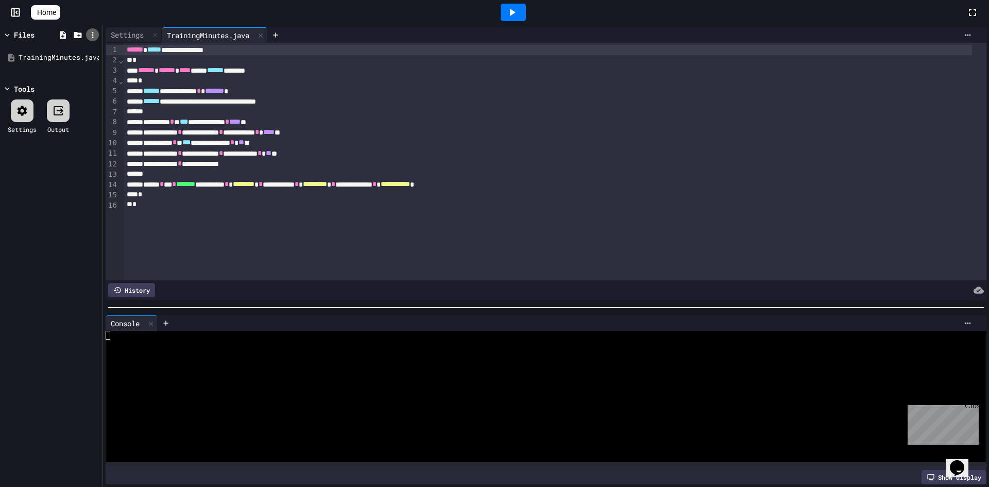
click at [88, 33] on icon at bounding box center [92, 34] width 9 height 9
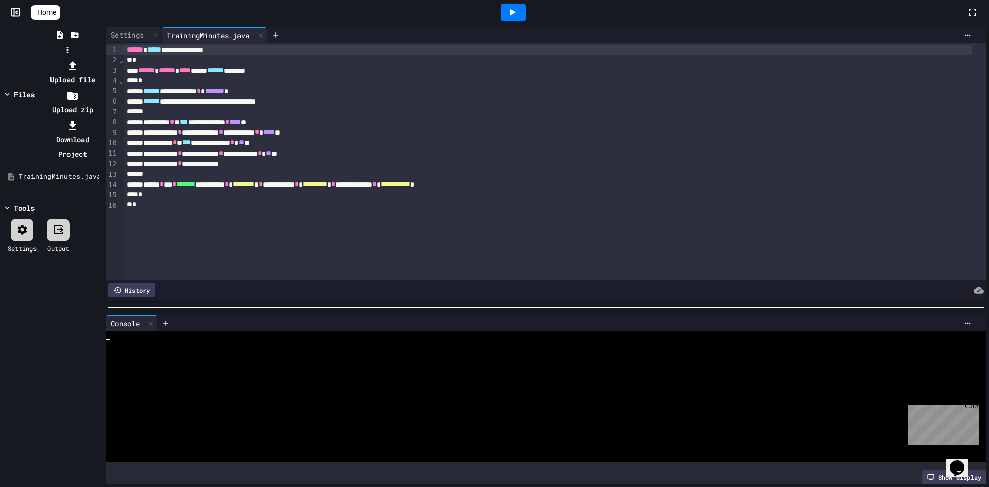
click at [65, 58] on div at bounding box center [67, 58] width 65 height 0
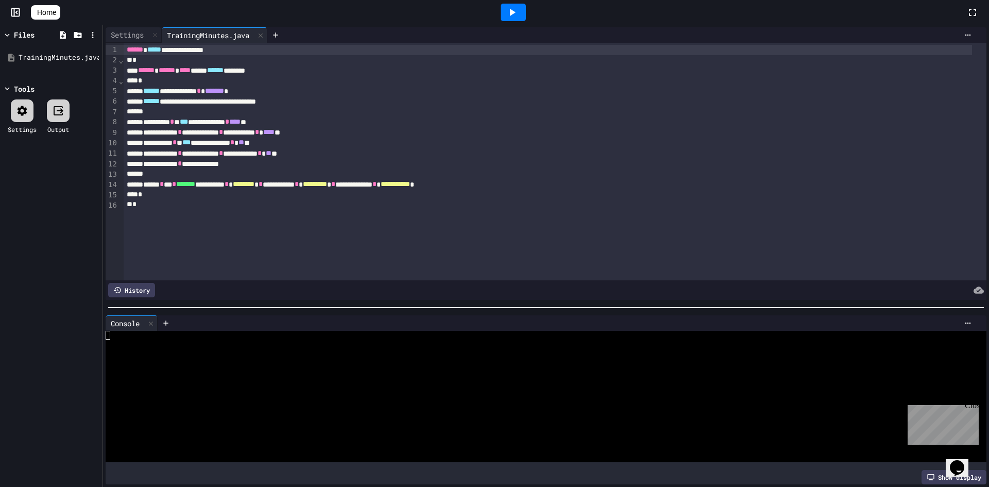
click at [65, 34] on icon at bounding box center [63, 35] width 6 height 8
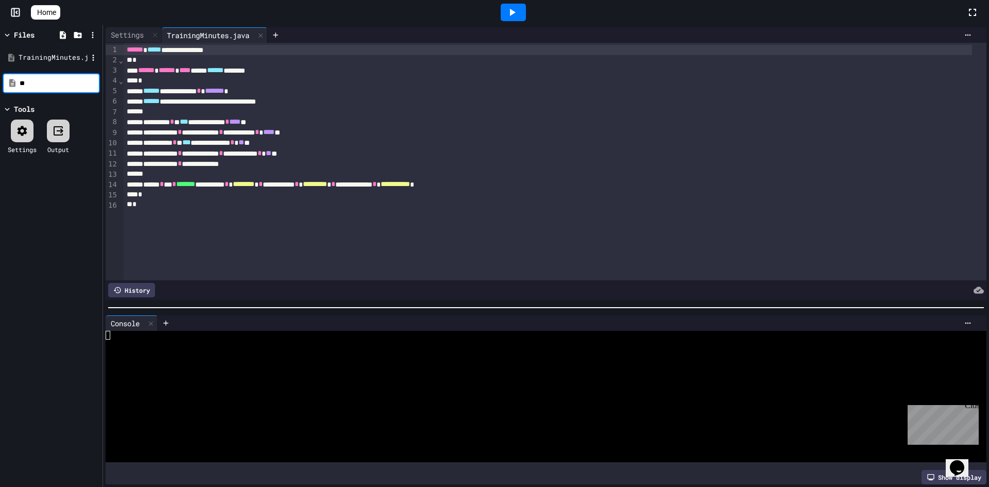
type input "*"
type input "*********"
click at [34, 61] on div "Test.java" at bounding box center [53, 58] width 69 height 10
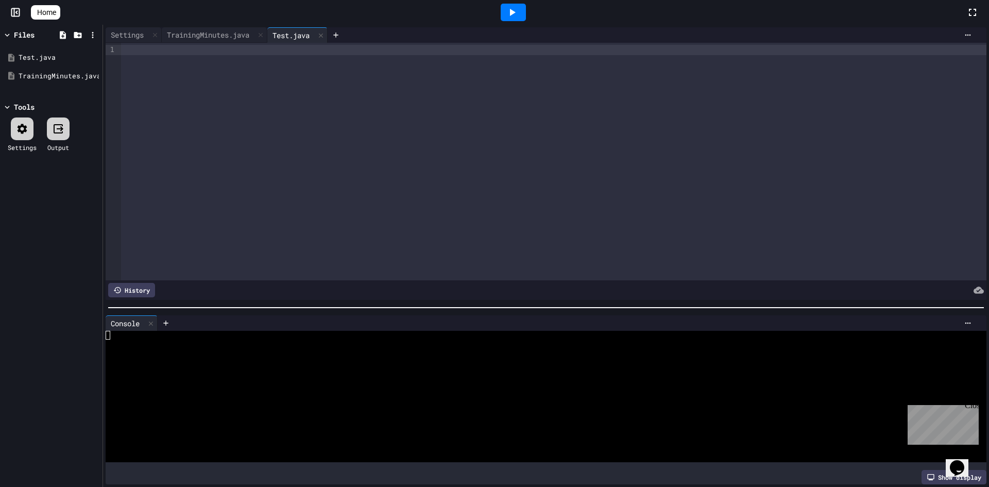
click at [293, 91] on div at bounding box center [553, 161] width 865 height 237
click at [221, 40] on div "TrainingMinutes.java" at bounding box center [215, 34] width 106 height 15
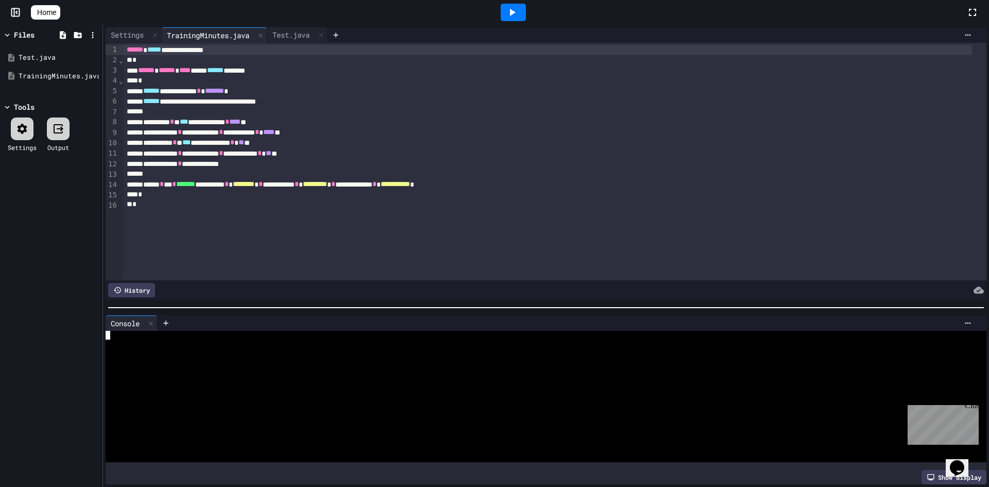
click at [137, 333] on div at bounding box center [537, 335] width 862 height 9
click at [265, 202] on div "*" at bounding box center [548, 204] width 848 height 10
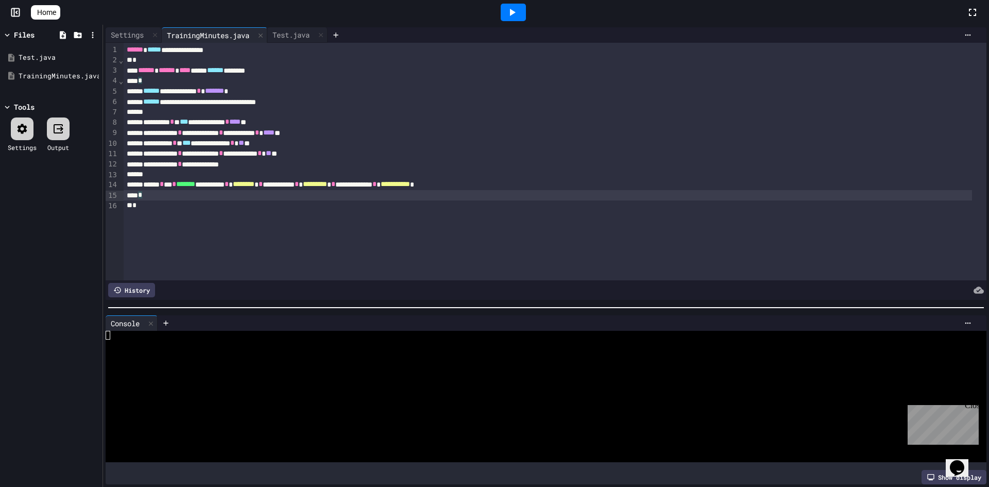
click at [284, 192] on div "*" at bounding box center [548, 195] width 848 height 10
click at [254, 188] on span "********" at bounding box center [244, 183] width 22 height 7
click at [156, 470] on div "Show display" at bounding box center [546, 477] width 881 height 14
click at [169, 436] on div at bounding box center [537, 440] width 862 height 9
click at [275, 36] on div "Test.java" at bounding box center [290, 34] width 47 height 11
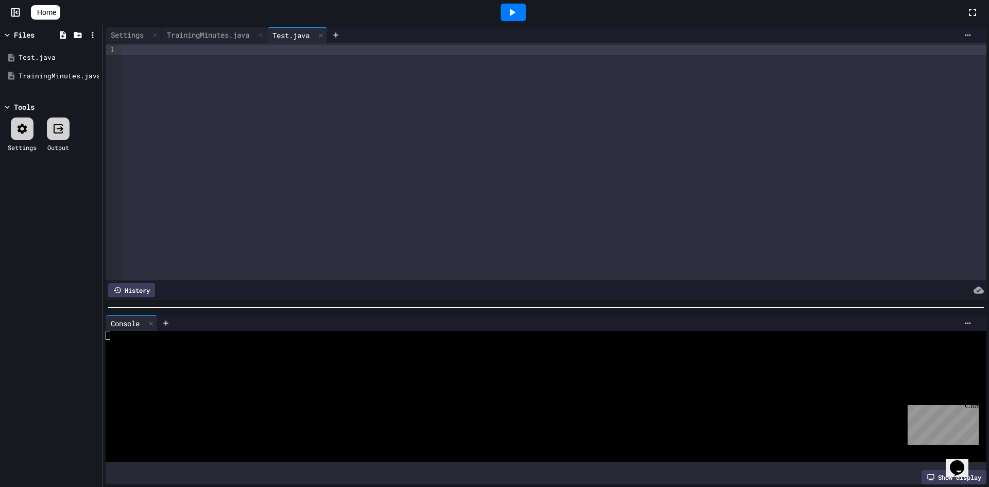
click at [274, 57] on div at bounding box center [553, 161] width 865 height 237
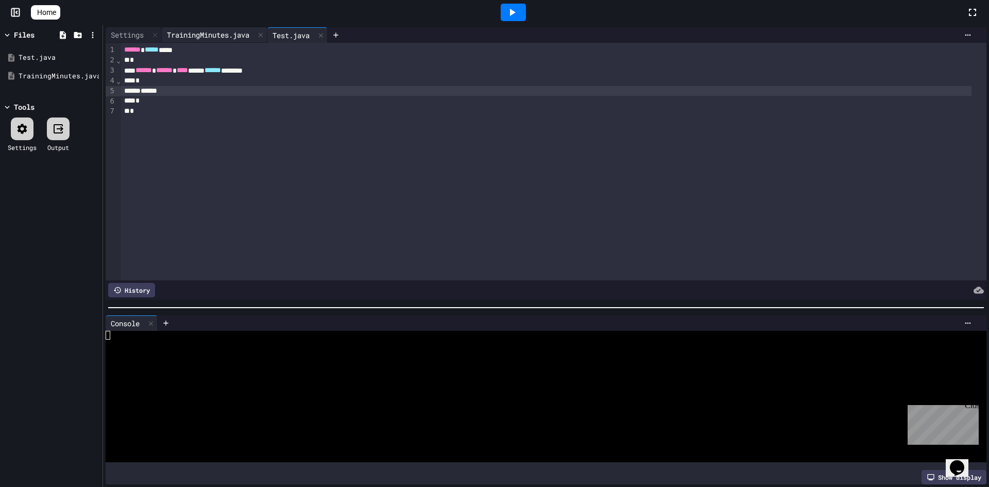
click at [214, 40] on div "TrainingMinutes.java" at bounding box center [208, 34] width 93 height 11
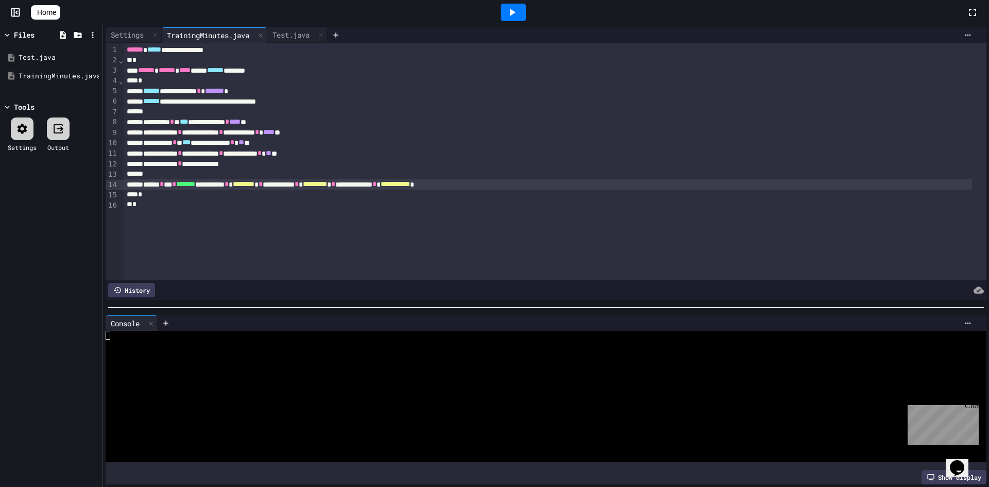
click at [511, 6] on div at bounding box center [513, 13] width 25 height 18
click at [31, 116] on div "Settings Output" at bounding box center [51, 134] width 97 height 45
click at [25, 121] on div at bounding box center [22, 128] width 23 height 23
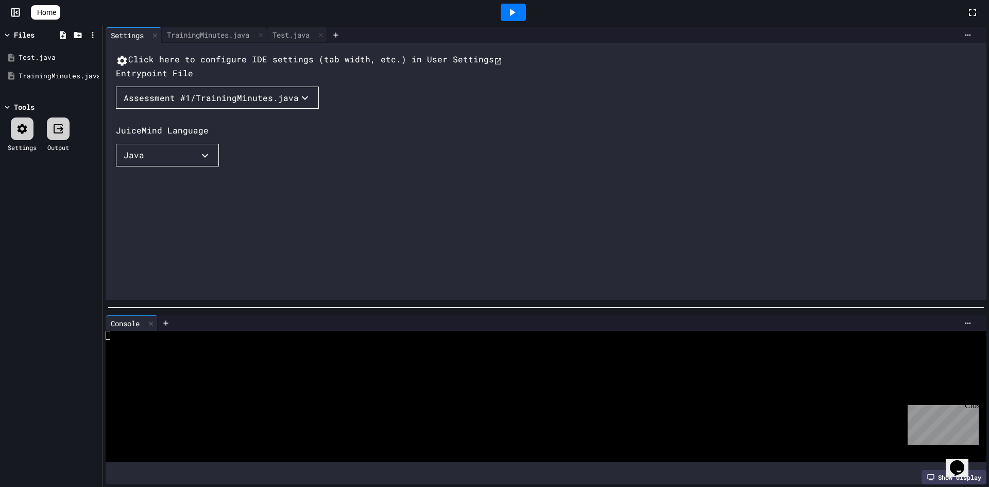
click at [248, 104] on div "Assessment #1/TrainingMinutes.java" at bounding box center [211, 98] width 175 height 12
click at [152, 144] on li "TrainingMinutes.java" at bounding box center [177, 135] width 103 height 16
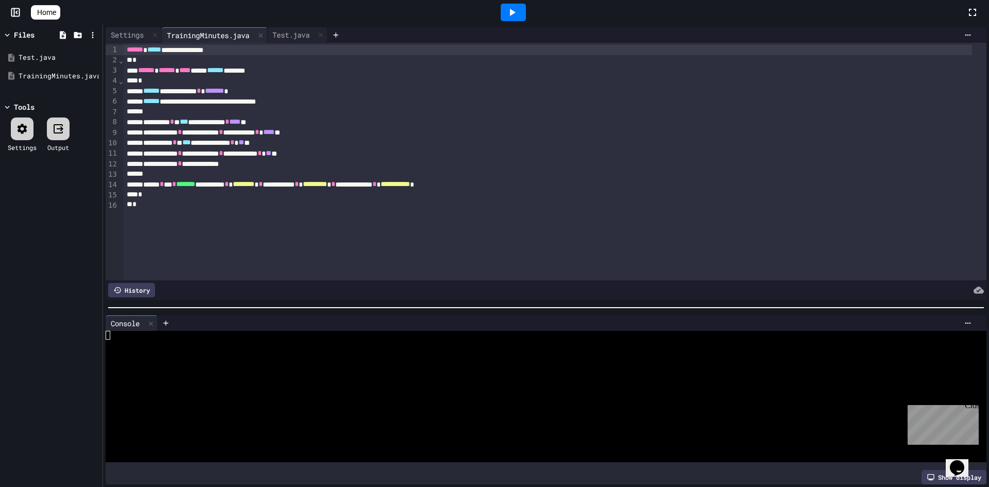
click at [518, 16] on icon at bounding box center [512, 12] width 12 height 12
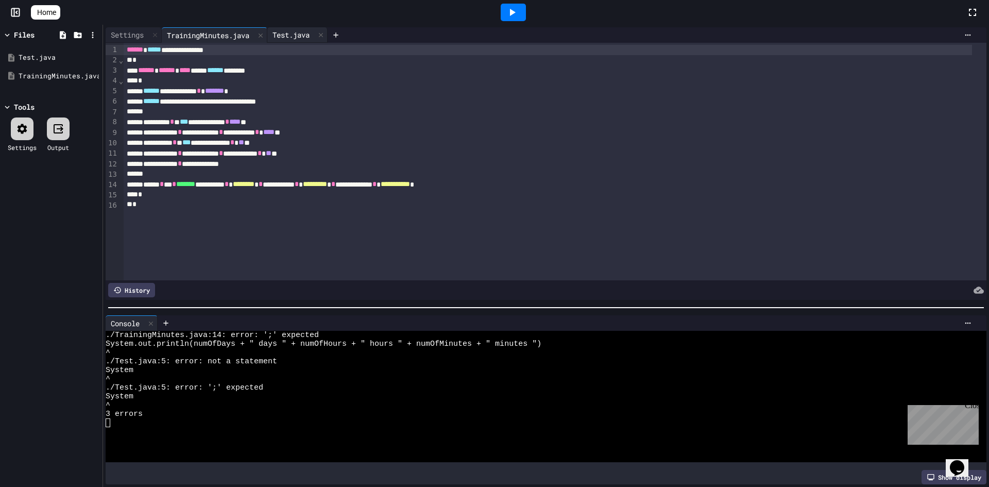
click at [304, 35] on div "Test.java" at bounding box center [290, 34] width 47 height 11
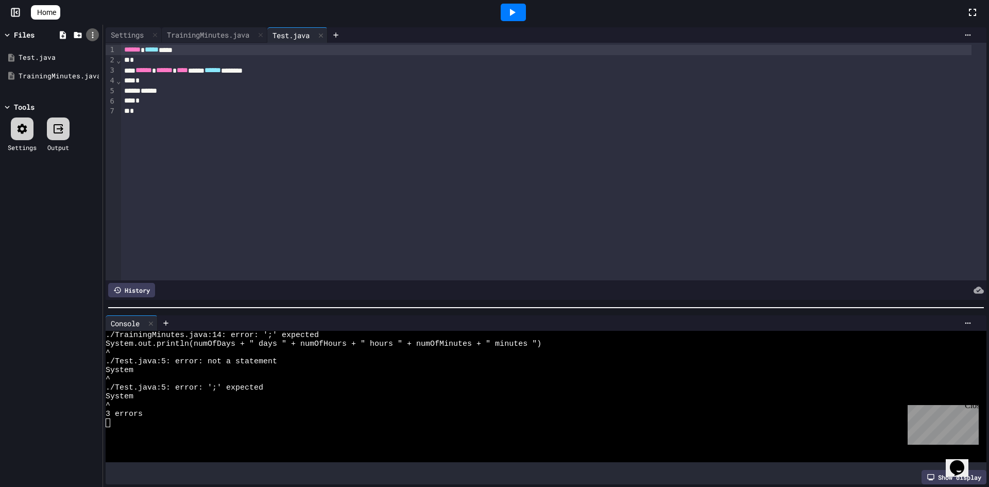
click at [92, 37] on icon at bounding box center [93, 35] width 2 height 6
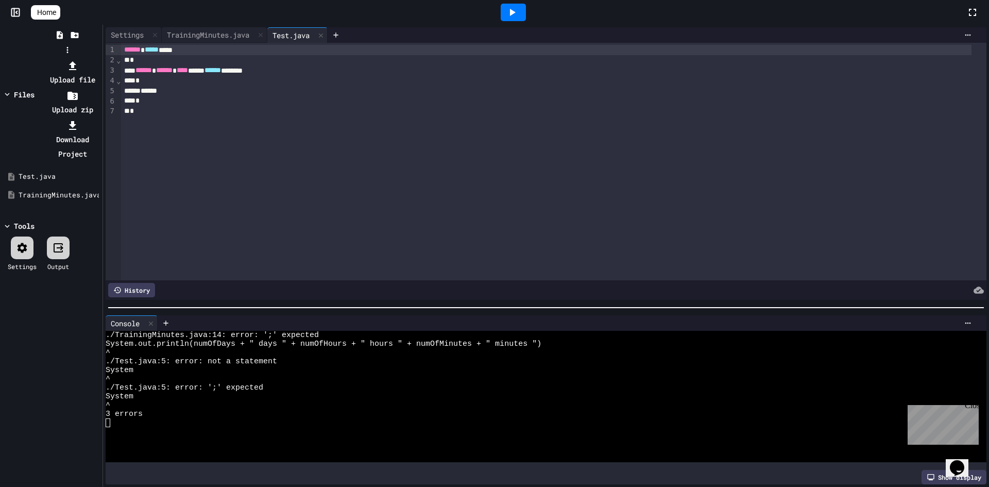
click at [80, 58] on div at bounding box center [67, 58] width 65 height 0
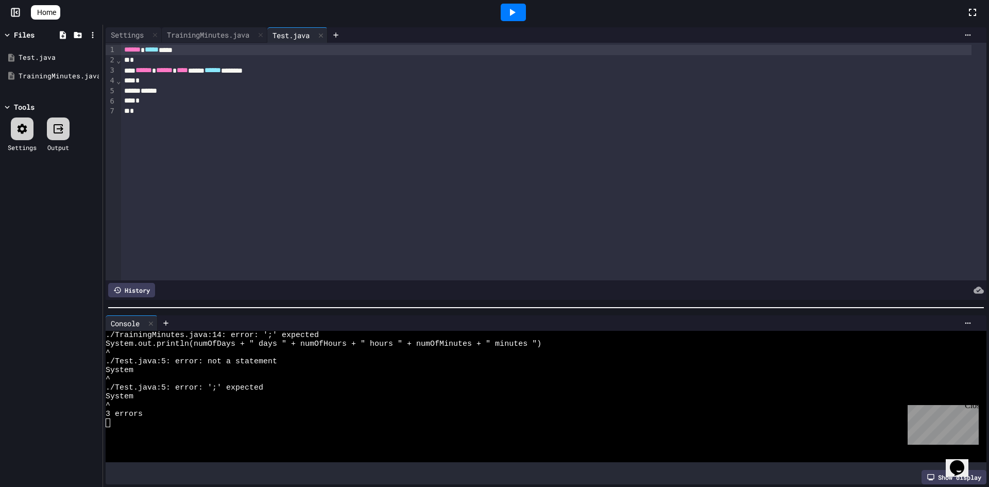
click at [69, 34] on div at bounding box center [77, 34] width 45 height 15
click at [74, 31] on icon at bounding box center [77, 34] width 9 height 9
click at [65, 29] on div at bounding box center [62, 34] width 13 height 13
click at [94, 31] on icon at bounding box center [92, 34] width 9 height 9
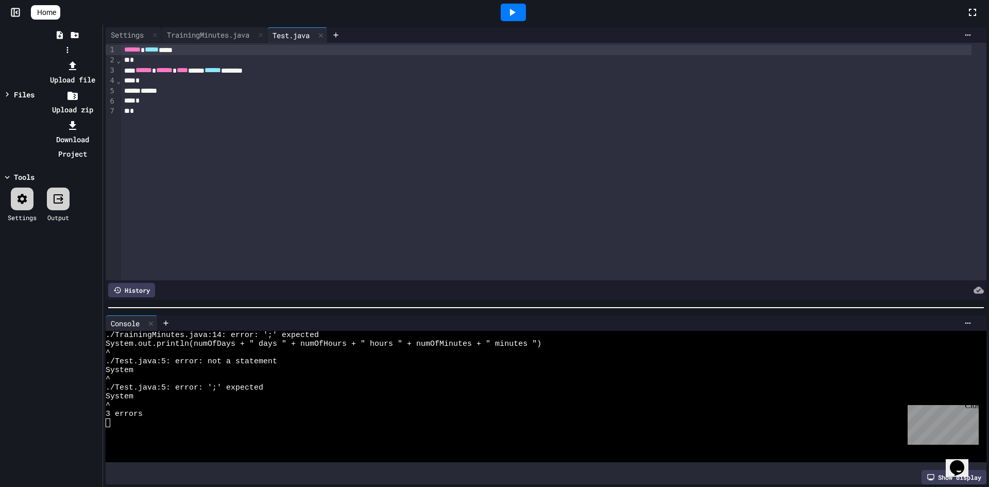
click at [60, 58] on div at bounding box center [67, 58] width 65 height 0
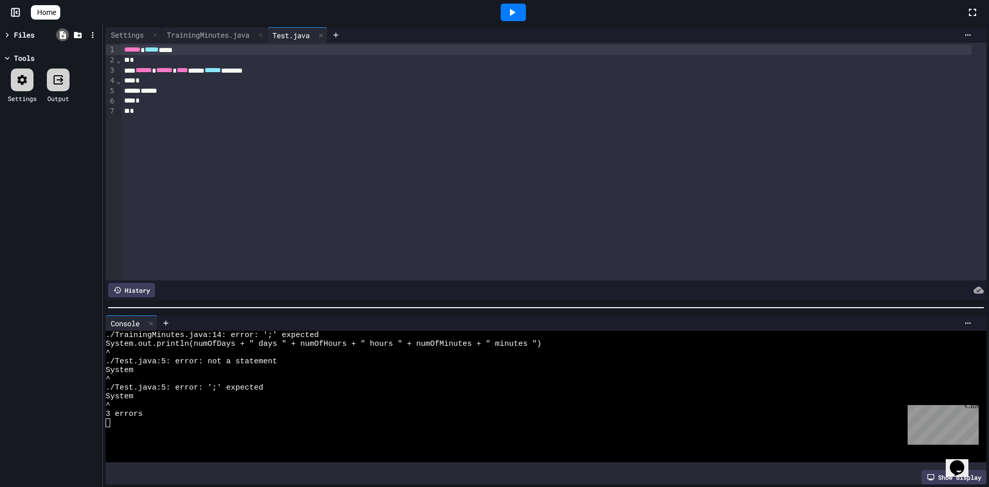
click at [60, 33] on icon at bounding box center [63, 35] width 6 height 8
drag, startPoint x: 80, startPoint y: 33, endPoint x: 77, endPoint y: 45, distance: 11.6
click at [77, 45] on div "Files Tools Settings Output" at bounding box center [51, 256] width 103 height 462
click at [75, 33] on icon at bounding box center [78, 35] width 8 height 6
click at [89, 34] on icon at bounding box center [92, 34] width 9 height 9
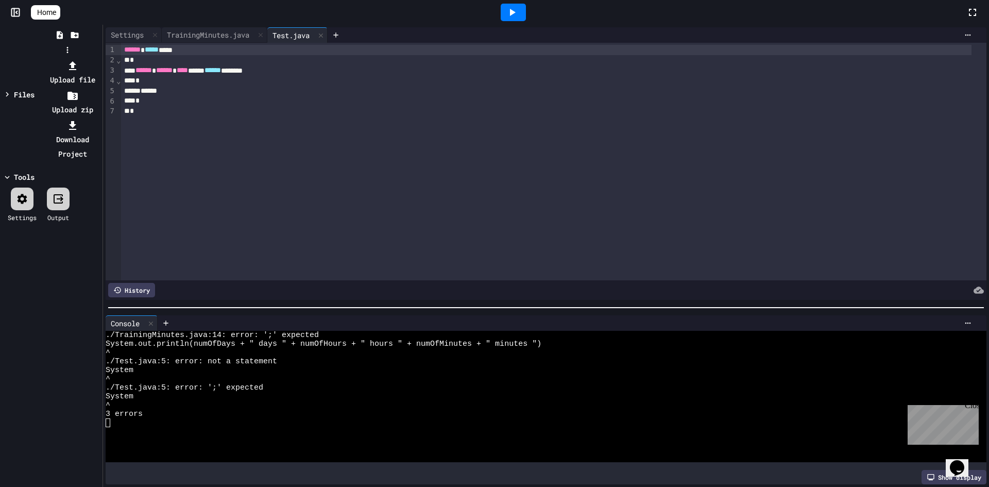
click at [62, 58] on div at bounding box center [67, 58] width 65 height 0
click at [62, 30] on icon at bounding box center [59, 34] width 9 height 9
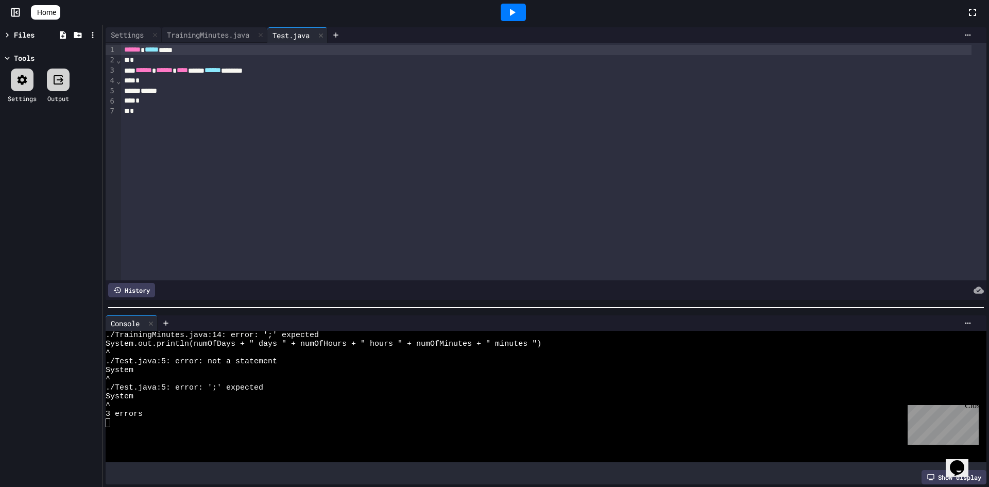
click at [9, 33] on icon at bounding box center [7, 34] width 9 height 9
click at [66, 31] on icon at bounding box center [62, 34] width 9 height 9
click at [77, 35] on icon at bounding box center [78, 35] width 8 height 6
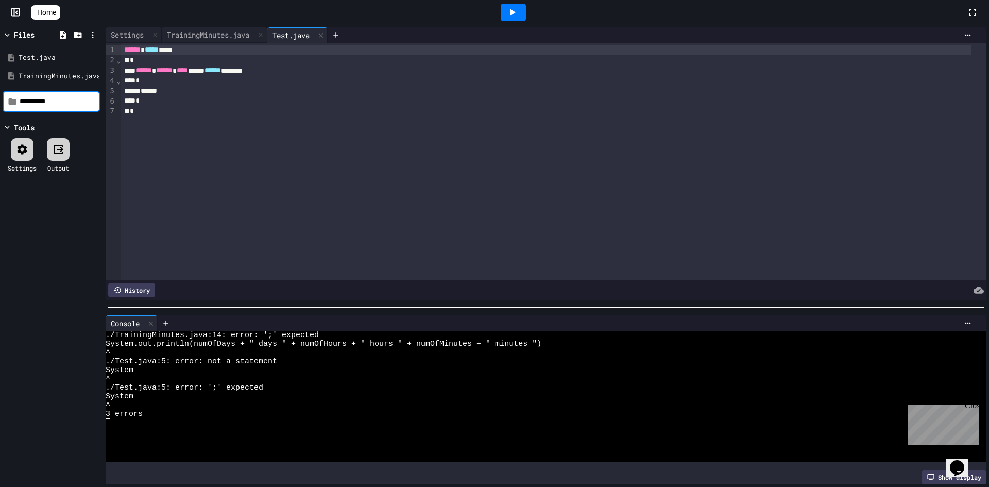
type input "**********"
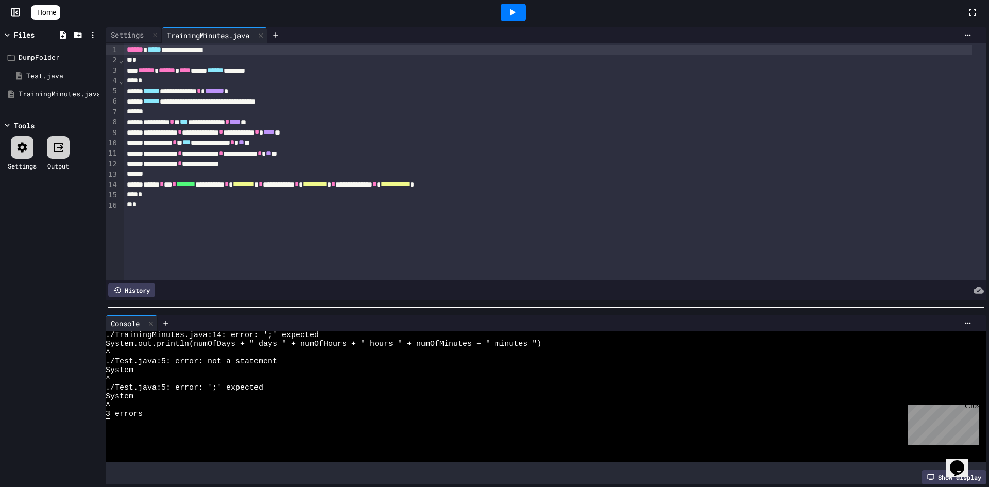
drag, startPoint x: 537, startPoint y: 17, endPoint x: 515, endPoint y: 14, distance: 21.9
click at [537, 18] on div at bounding box center [513, 12] width 906 height 28
click at [515, 13] on icon at bounding box center [512, 12] width 12 height 12
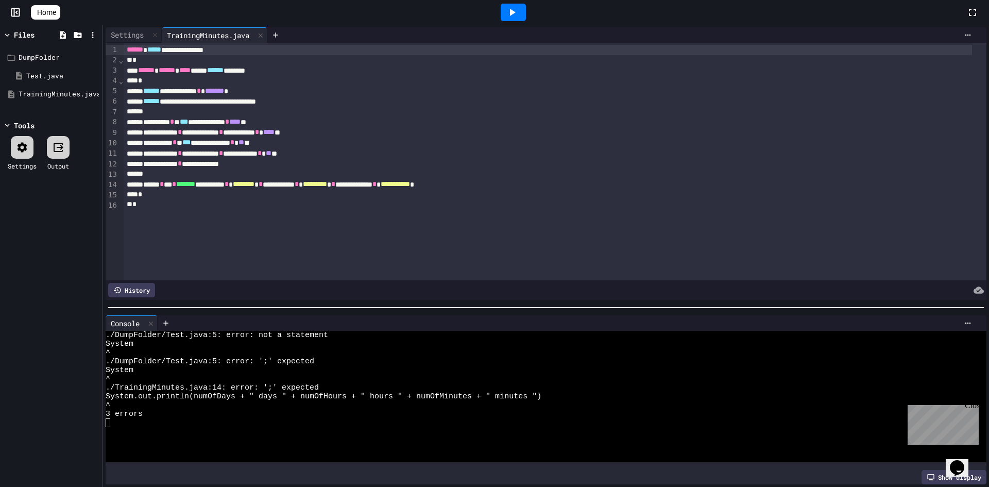
click at [22, 146] on icon at bounding box center [22, 147] width 12 height 12
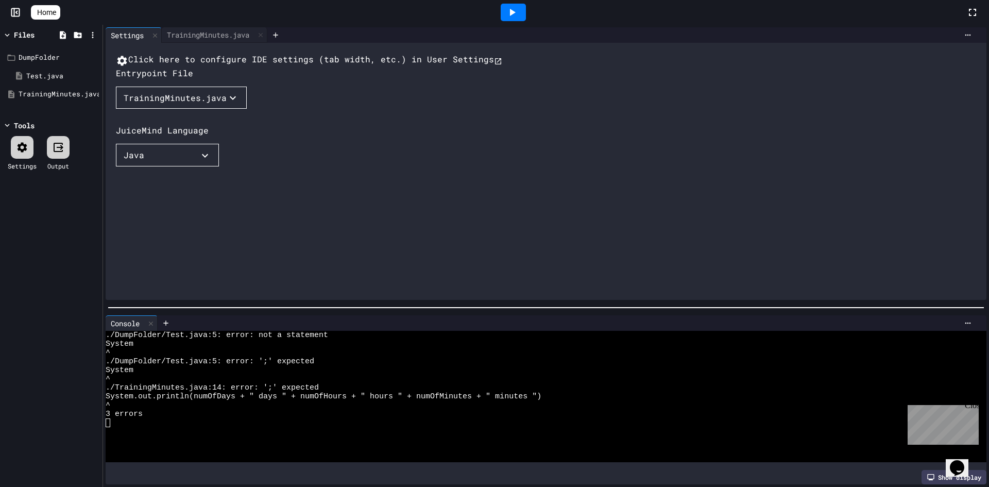
click at [213, 115] on div "Click here to configure IDE settings (tab width, etc.) in User Settings Entrypo…" at bounding box center [556, 181] width 881 height 257
click at [217, 109] on button "TrainingMinutes.java" at bounding box center [181, 98] width 131 height 23
click at [184, 144] on li "TrainingMinutes.java" at bounding box center [177, 135] width 103 height 16
click at [30, 94] on div "TrainingMinutes.java" at bounding box center [53, 94] width 69 height 10
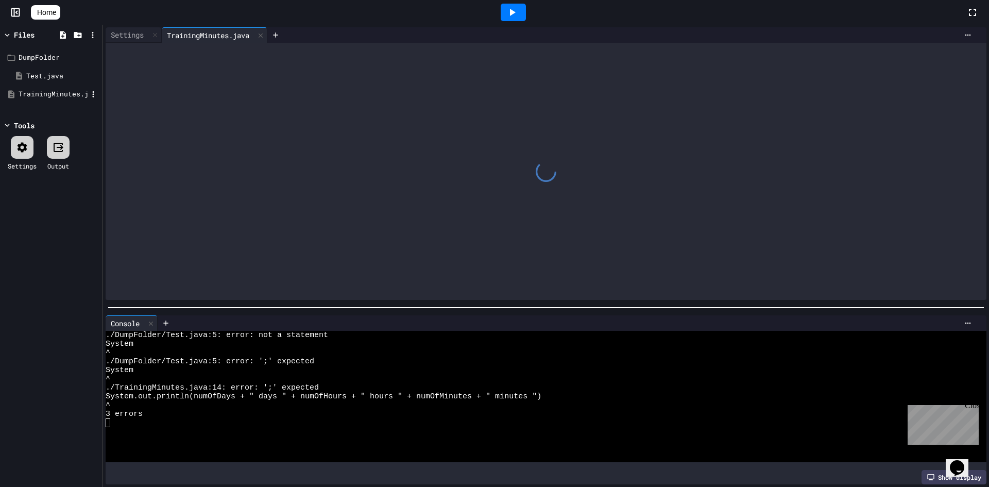
click at [31, 94] on div "TrainingMinutes.java" at bounding box center [53, 94] width 69 height 10
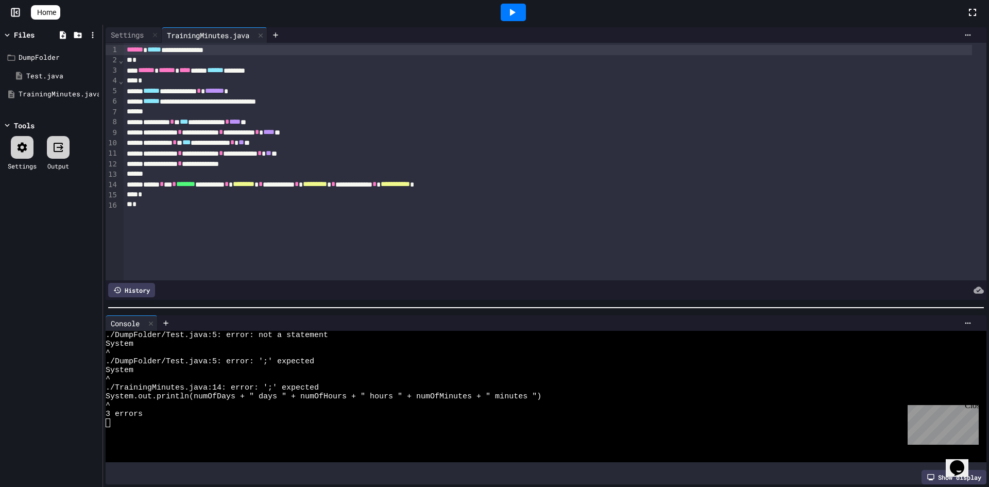
click at [510, 2] on div at bounding box center [514, 12] width 36 height 28
click at [514, 6] on icon at bounding box center [512, 12] width 12 height 12
click at [38, 71] on div "Test.java" at bounding box center [56, 76] width 61 height 10
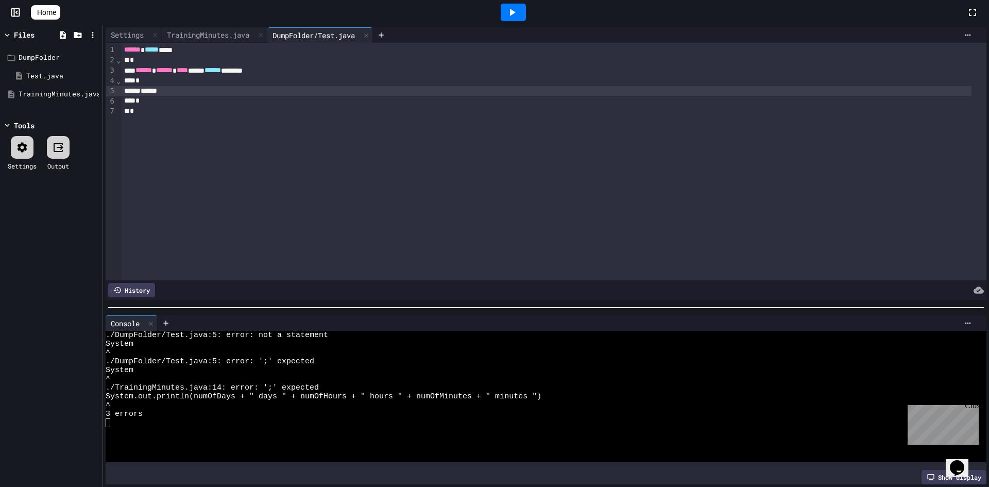
click at [215, 89] on div "******" at bounding box center [546, 91] width 850 height 10
click at [320, 101] on div "*" at bounding box center [546, 102] width 850 height 10
click at [320, 91] on div "**********" at bounding box center [546, 91] width 850 height 10
click at [507, 21] on div at bounding box center [513, 13] width 25 height 18
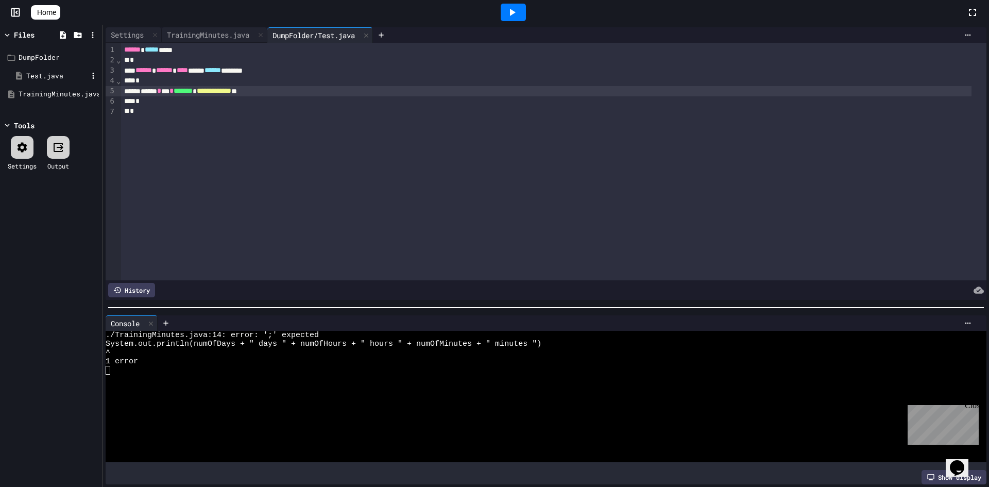
click at [39, 76] on div "Test.java" at bounding box center [56, 76] width 61 height 10
click at [58, 94] on div "TrainingMinutes.java" at bounding box center [53, 94] width 69 height 10
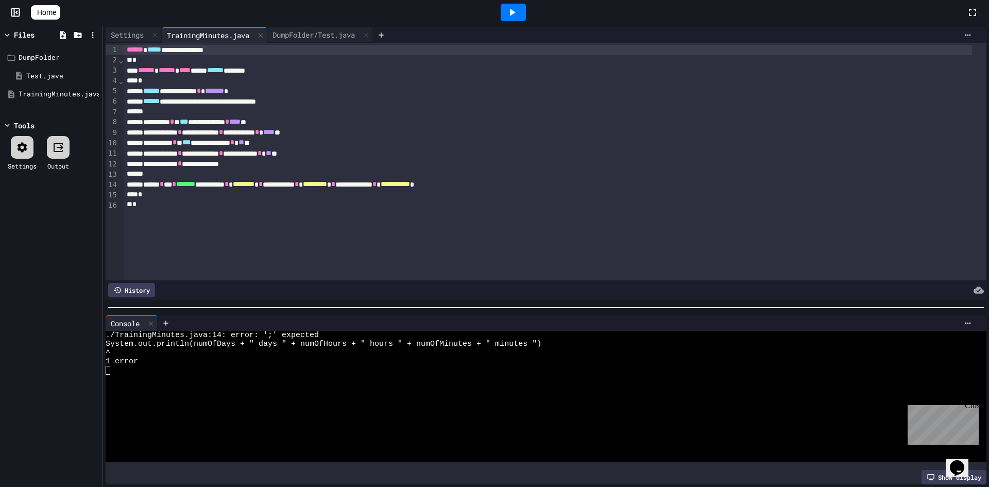
click at [554, 174] on div at bounding box center [548, 174] width 848 height 10
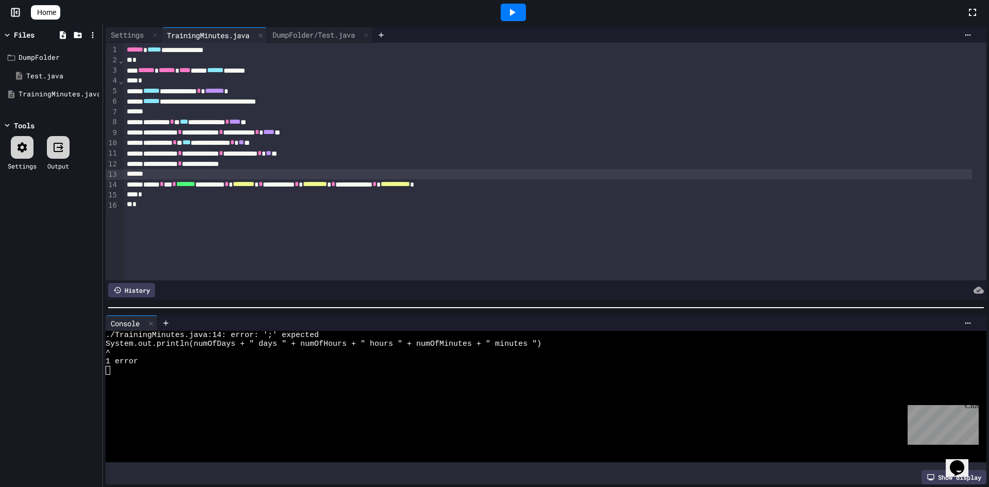
click at [557, 181] on div "**********" at bounding box center [548, 184] width 848 height 10
click at [518, 17] on icon at bounding box center [512, 12] width 12 height 12
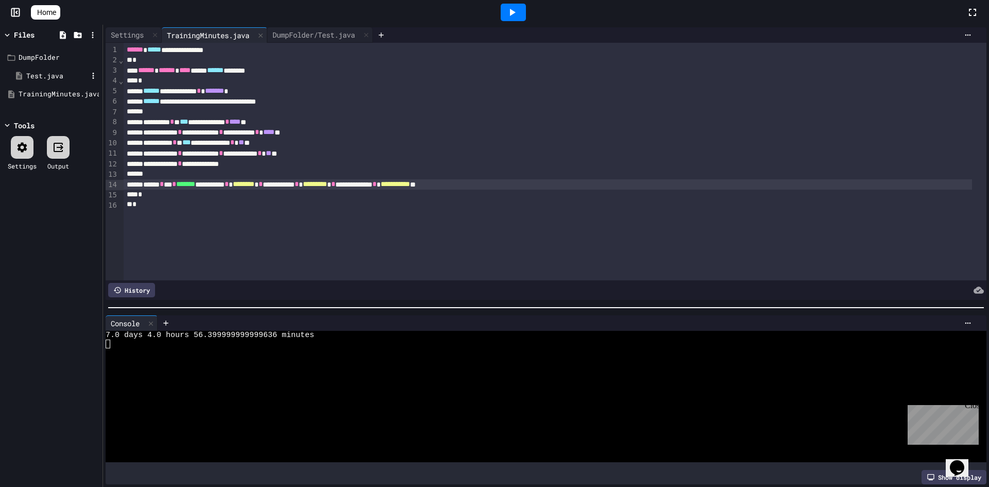
click at [50, 67] on div "Test.java" at bounding box center [55, 76] width 90 height 19
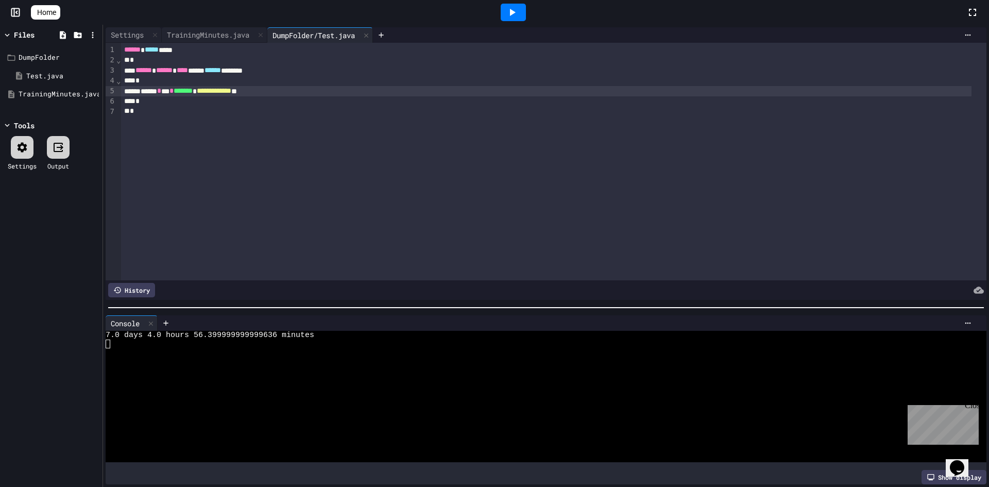
click at [510, 16] on div at bounding box center [513, 13] width 25 height 18
click at [37, 98] on div "TrainingMinutes.java" at bounding box center [53, 94] width 69 height 10
